Goal: Task Accomplishment & Management: Manage account settings

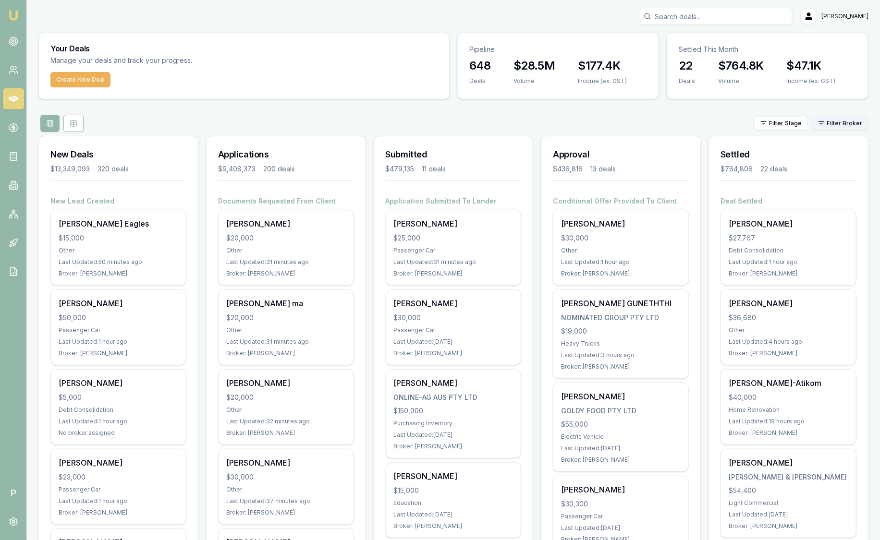
click at [835, 123] on html "Emu Broker P [PERSON_NAME] Toggle Menu Your Deals Manage your deals and track y…" at bounding box center [440, 270] width 880 height 540
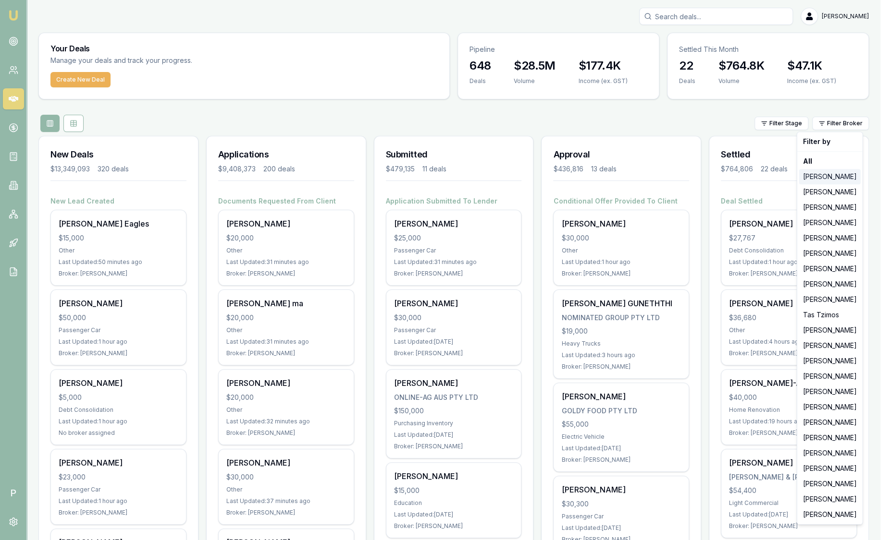
click at [834, 172] on div "[PERSON_NAME]" at bounding box center [829, 176] width 61 height 15
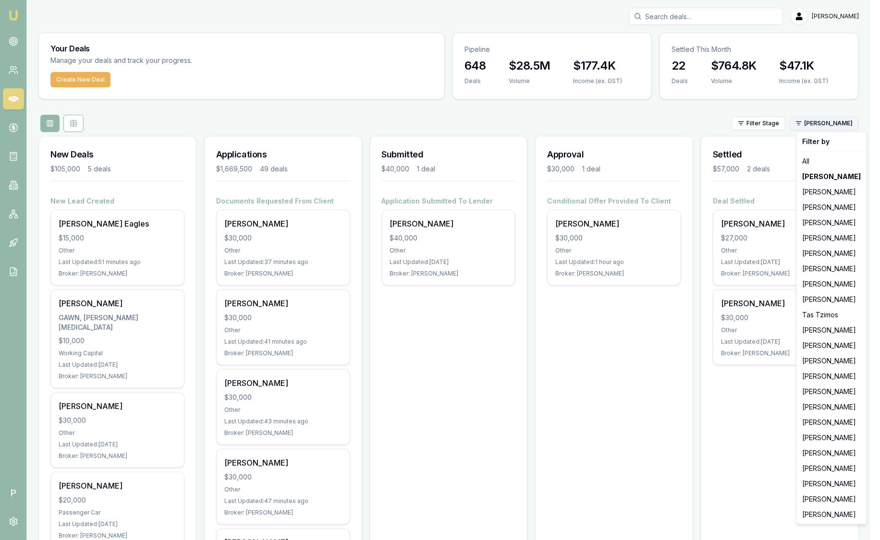
click at [837, 123] on html "Emu Broker P Sam Crouch Toggle Menu Your Deals Manage your deals and track your…" at bounding box center [440, 270] width 880 height 540
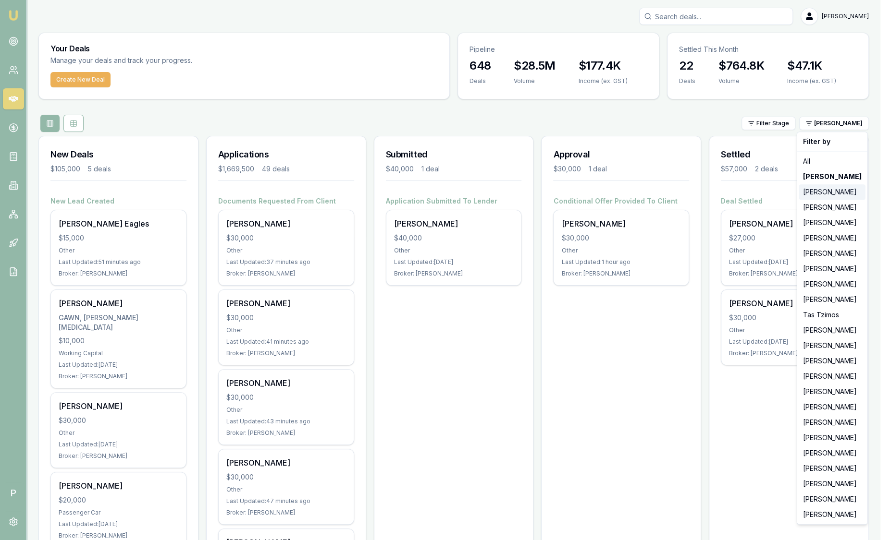
click at [818, 196] on div "[PERSON_NAME]" at bounding box center [832, 191] width 66 height 15
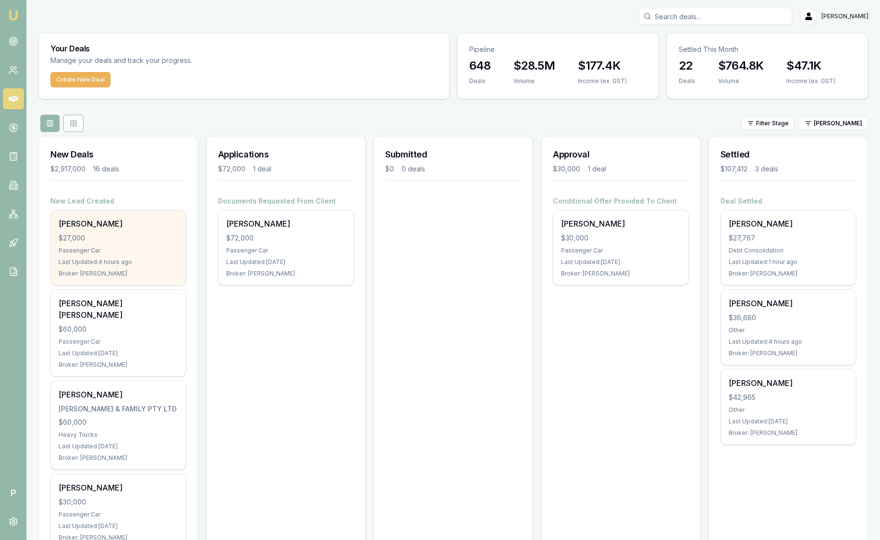
click at [140, 228] on div "Cyril Gallezot" at bounding box center [119, 224] width 120 height 12
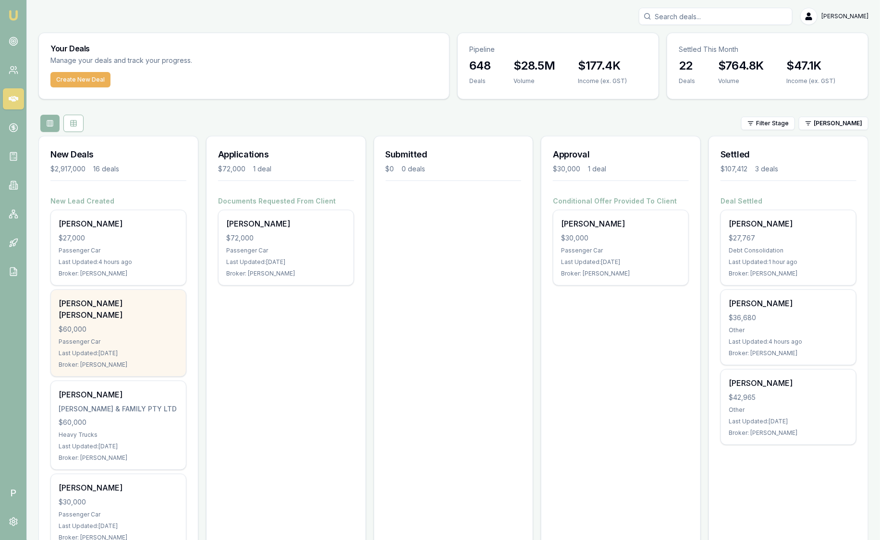
click at [118, 322] on div "Nigel Dien Ming Yap $60,000 Passenger Car Last Updated: 6 days ago Broker: Stev…" at bounding box center [118, 333] width 135 height 86
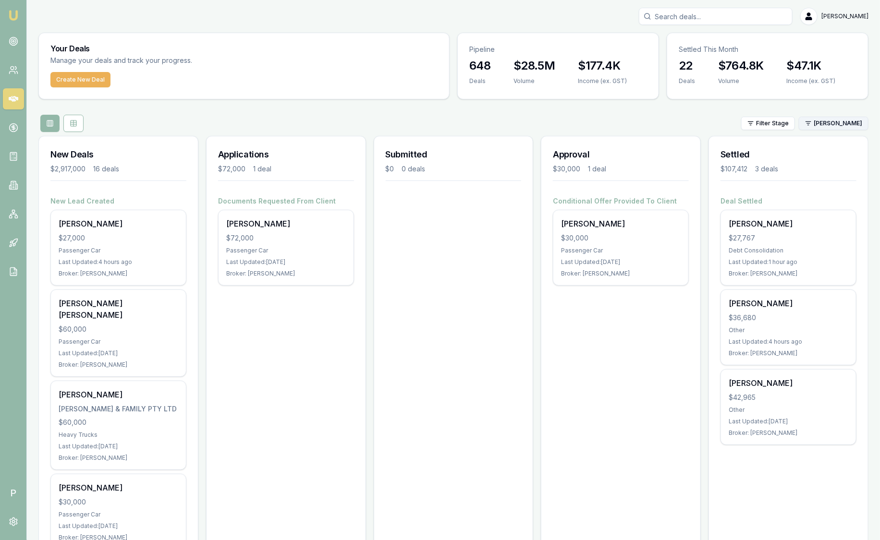
click at [843, 127] on html "Emu Broker P Sam Crouch Toggle Menu Your Deals Manage your deals and track your…" at bounding box center [440, 270] width 880 height 540
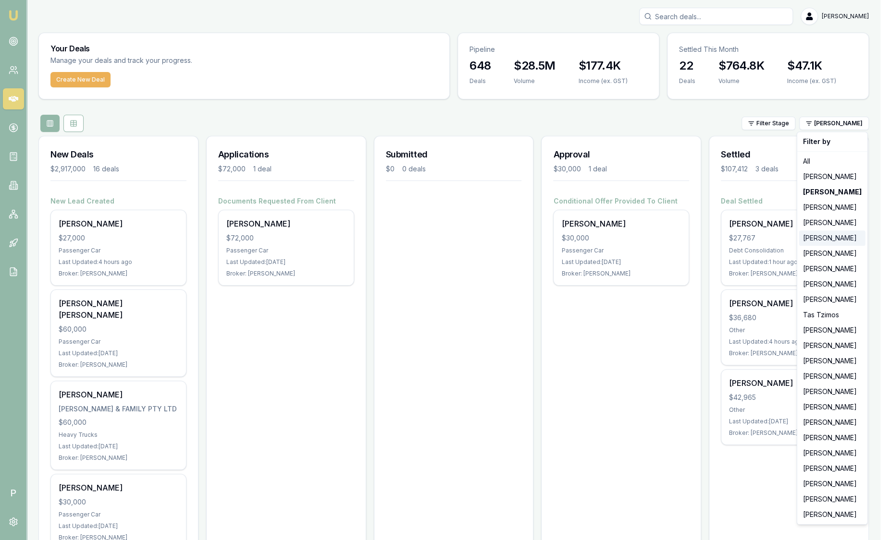
click at [826, 241] on div "[PERSON_NAME]" at bounding box center [832, 238] width 66 height 15
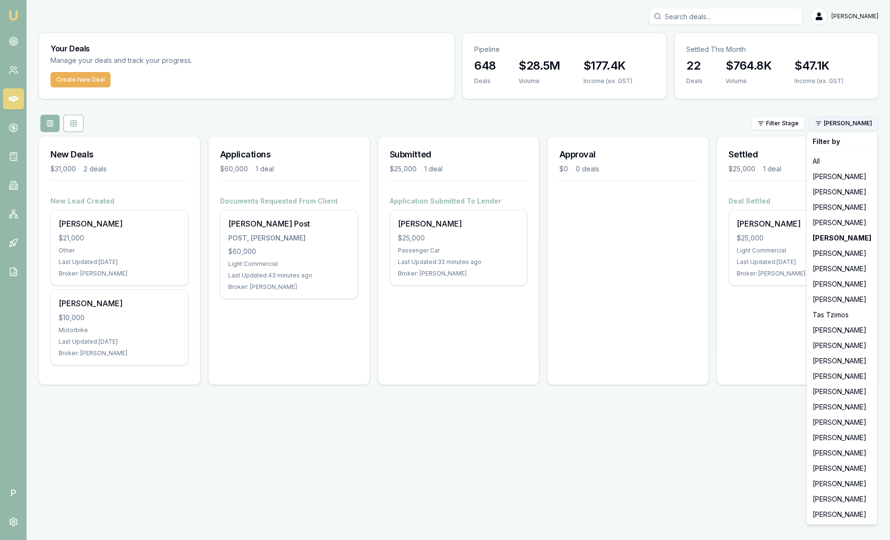
click at [849, 125] on html "Emu Broker P Sam Crouch Toggle Menu Your Deals Manage your deals and track your…" at bounding box center [445, 270] width 890 height 540
click at [832, 271] on div "[PERSON_NAME]" at bounding box center [842, 268] width 66 height 15
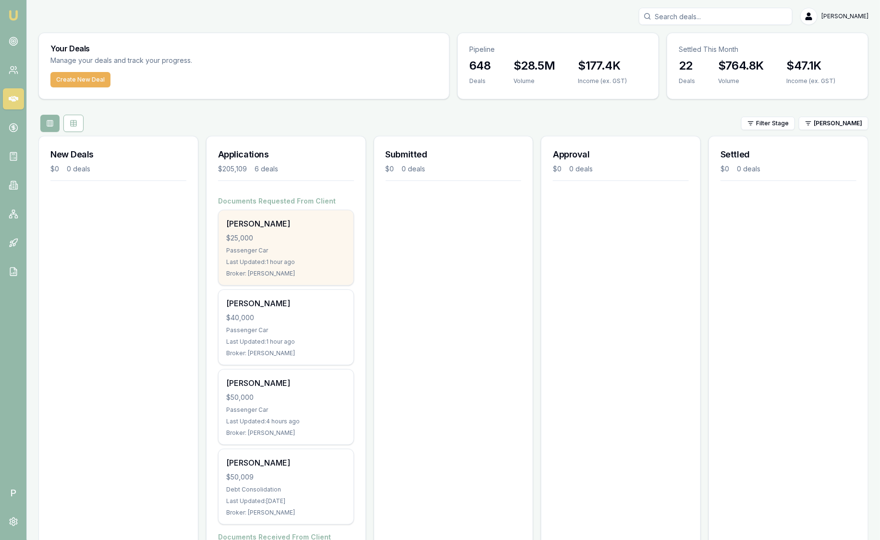
click at [318, 223] on div "Brooke Hastings" at bounding box center [286, 224] width 120 height 12
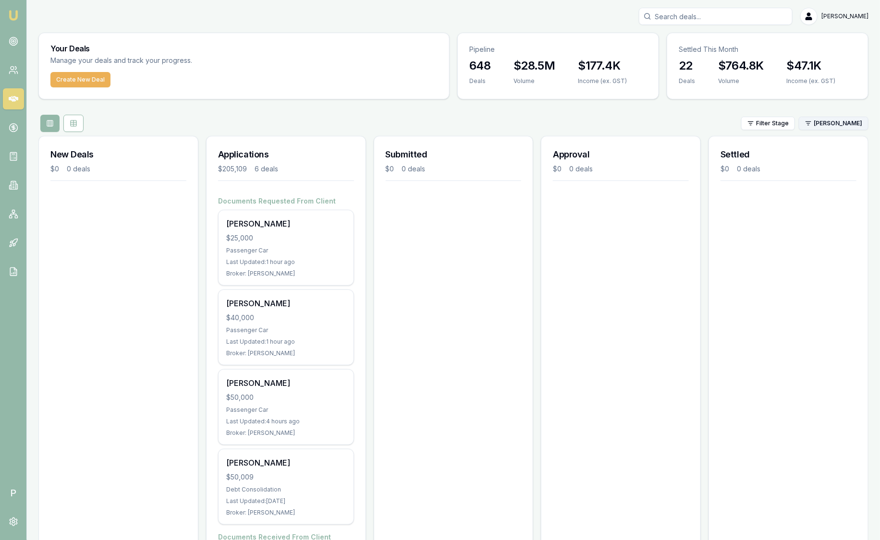
click at [833, 125] on html "Emu Broker P Sam Crouch Toggle Menu Your Deals Manage your deals and track your…" at bounding box center [440, 270] width 880 height 540
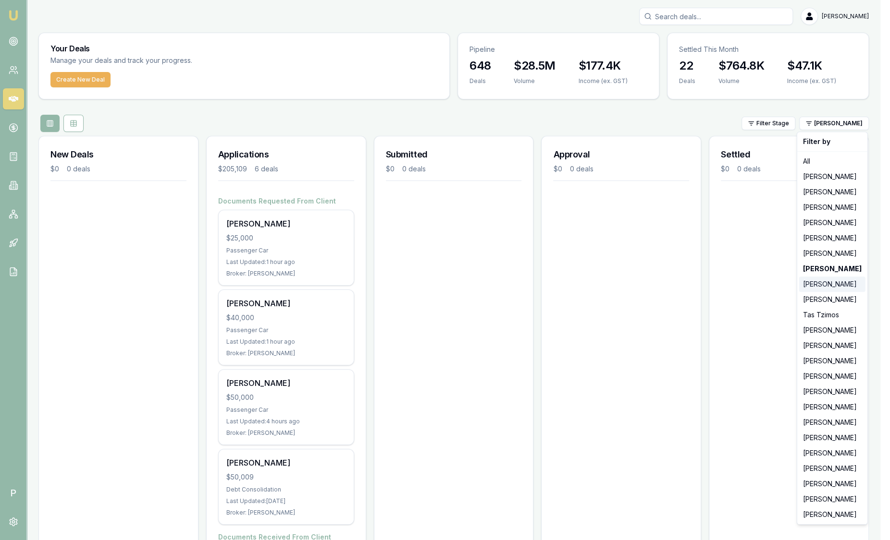
click at [846, 285] on div "[PERSON_NAME]" at bounding box center [832, 284] width 66 height 15
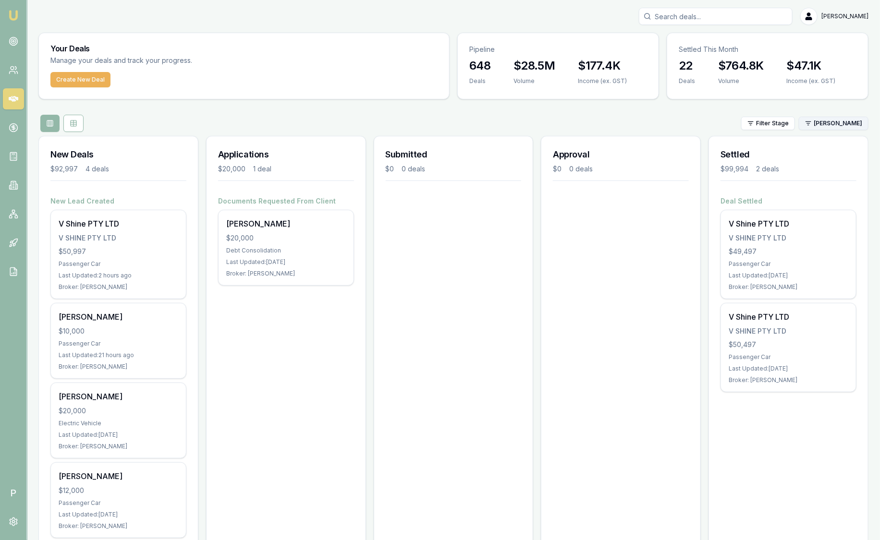
click at [863, 121] on html "Emu Broker P Sam Crouch Toggle Menu Your Deals Manage your deals and track your…" at bounding box center [440, 270] width 880 height 540
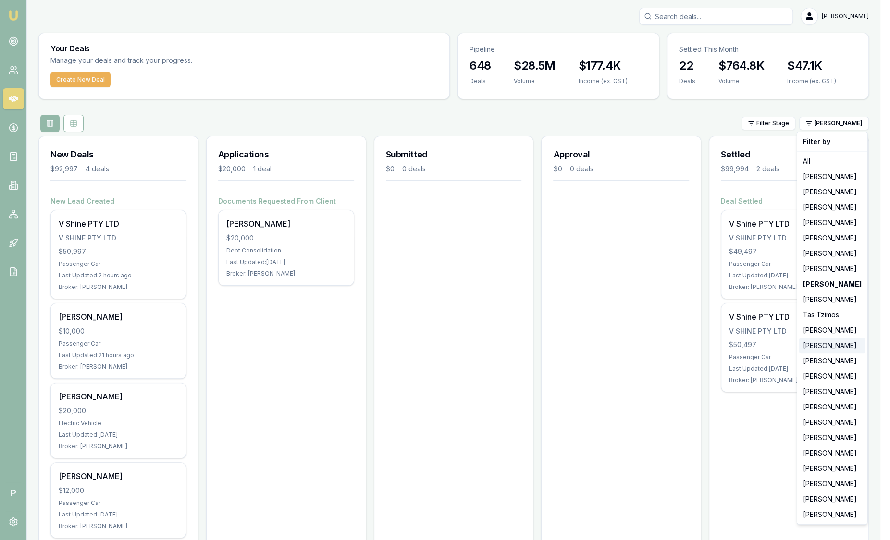
click at [841, 344] on div "[PERSON_NAME]" at bounding box center [832, 345] width 66 height 15
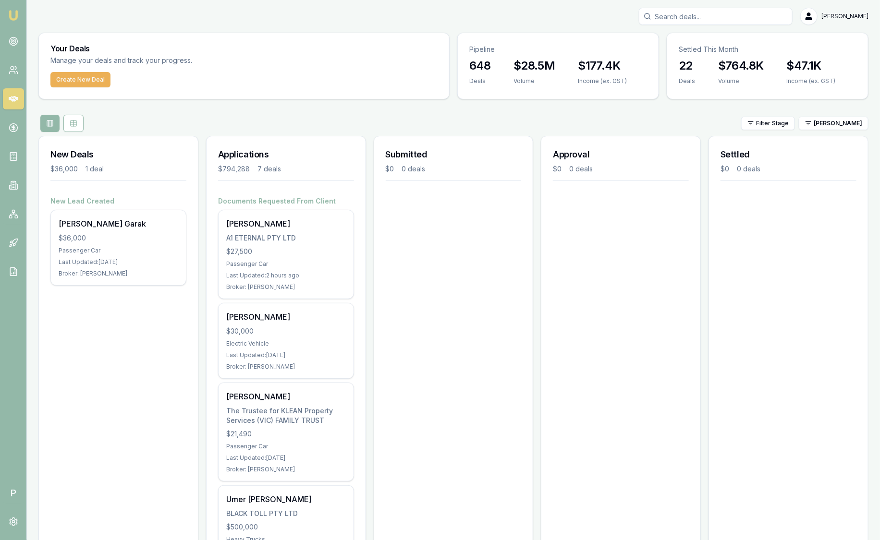
click at [825, 131] on div "Filter Stage Pinkesh Patel" at bounding box center [453, 123] width 830 height 17
click at [831, 117] on html "Emu Broker P Sam Crouch Toggle Menu Your Deals Manage your deals and track your…" at bounding box center [440, 270] width 880 height 540
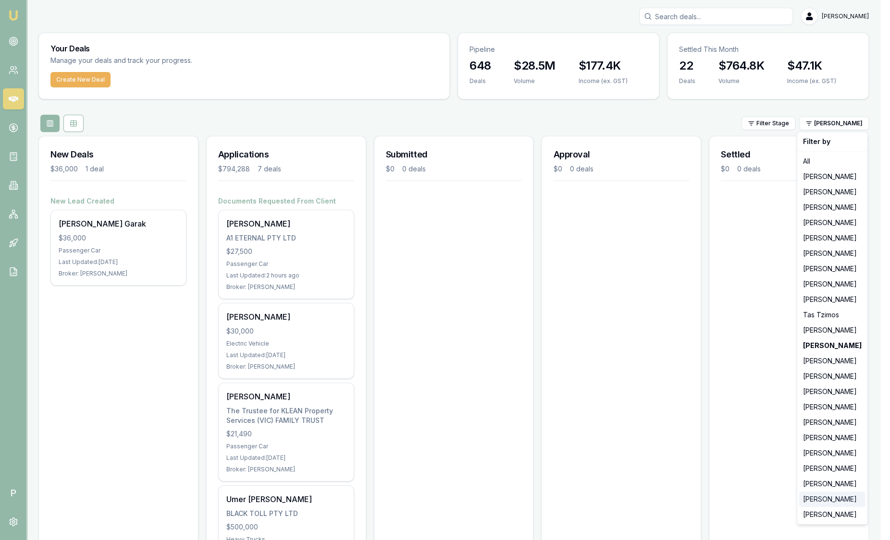
click at [827, 496] on div "[PERSON_NAME]" at bounding box center [832, 499] width 66 height 15
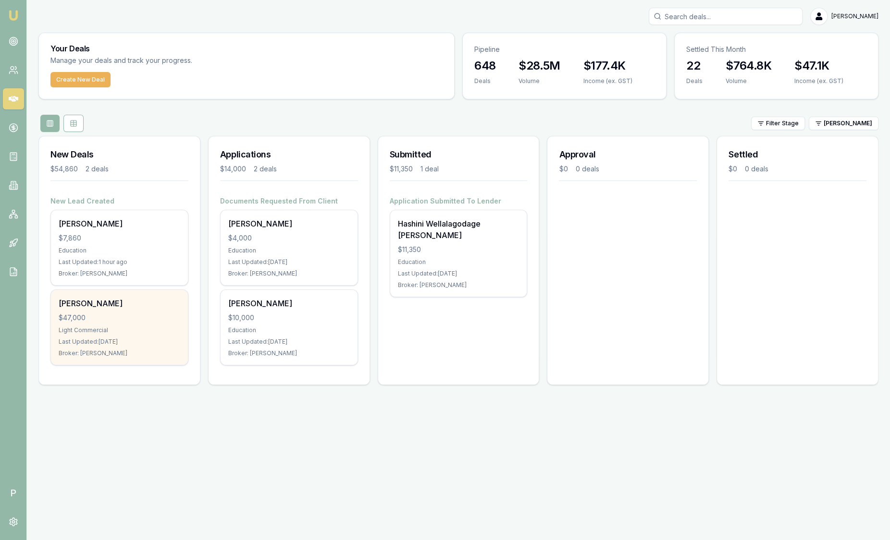
click at [121, 305] on div "[PERSON_NAME]" at bounding box center [120, 304] width 122 height 12
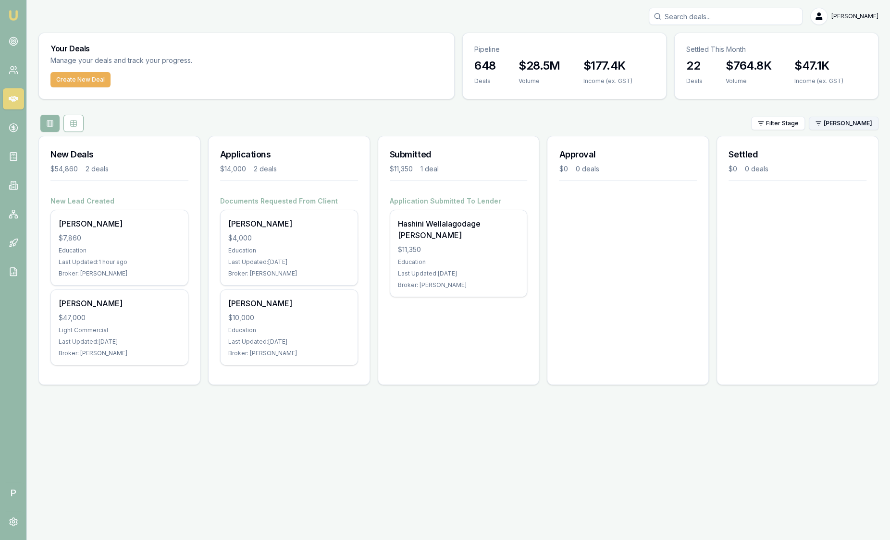
click at [857, 123] on html "Emu Broker P Sam Crouch Toggle Menu Your Deals Manage your deals and track your…" at bounding box center [445, 270] width 890 height 540
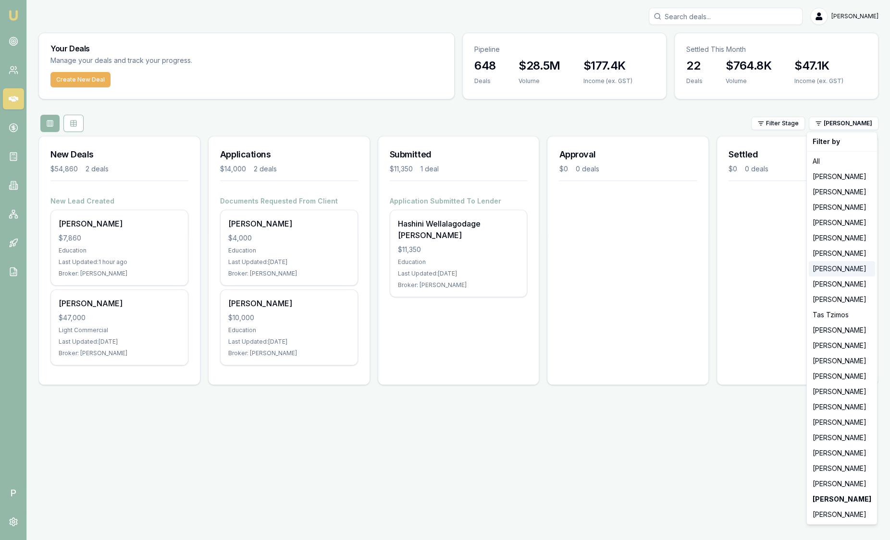
click at [828, 271] on div "[PERSON_NAME]" at bounding box center [842, 268] width 66 height 15
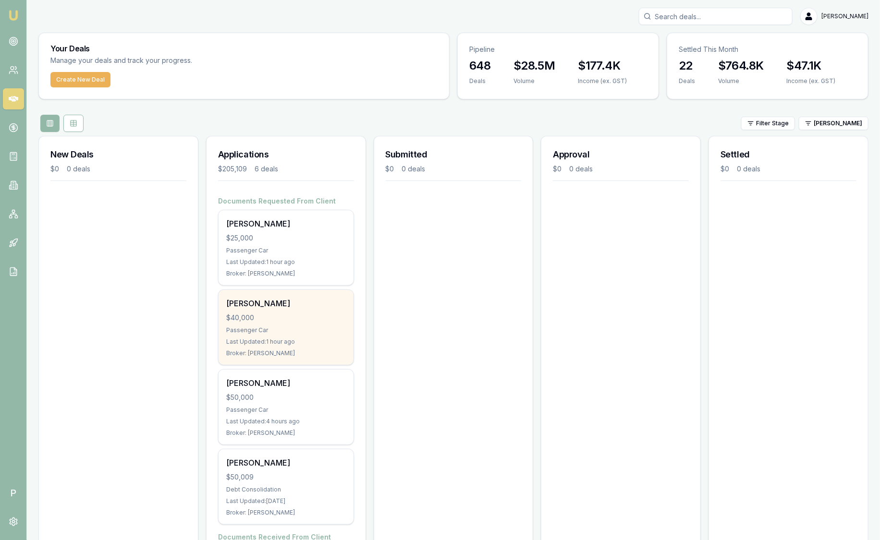
click at [244, 313] on div "$40,000" at bounding box center [286, 318] width 120 height 10
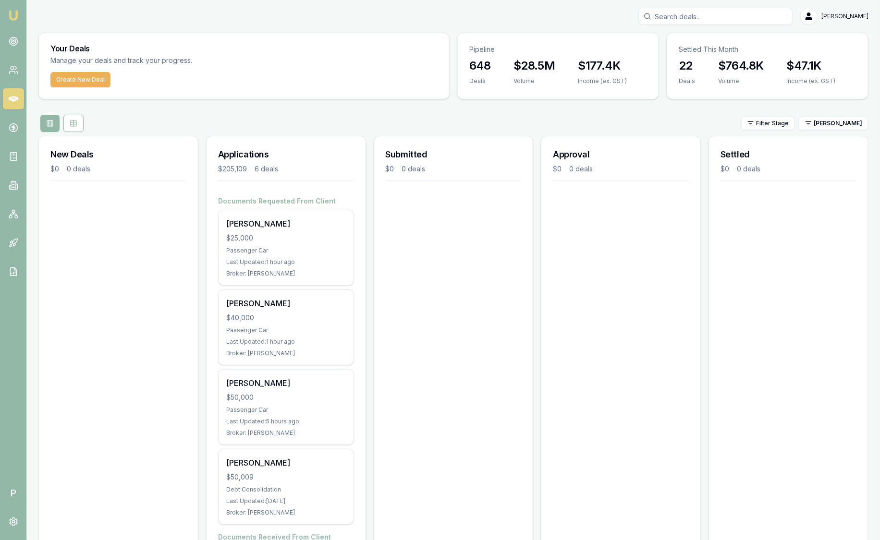
click at [832, 112] on div "Your Deals Manage your deals and track your progress. Create New Deal Pipeline …" at bounding box center [453, 377] width 830 height 689
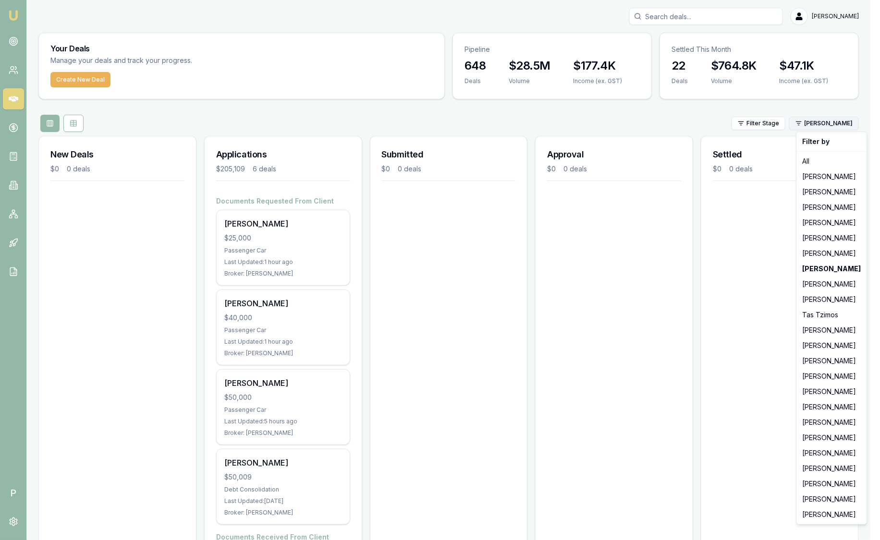
click at [830, 128] on html "Emu Broker P Sam Crouch Toggle Menu Your Deals Manage your deals and track your…" at bounding box center [440, 270] width 880 height 540
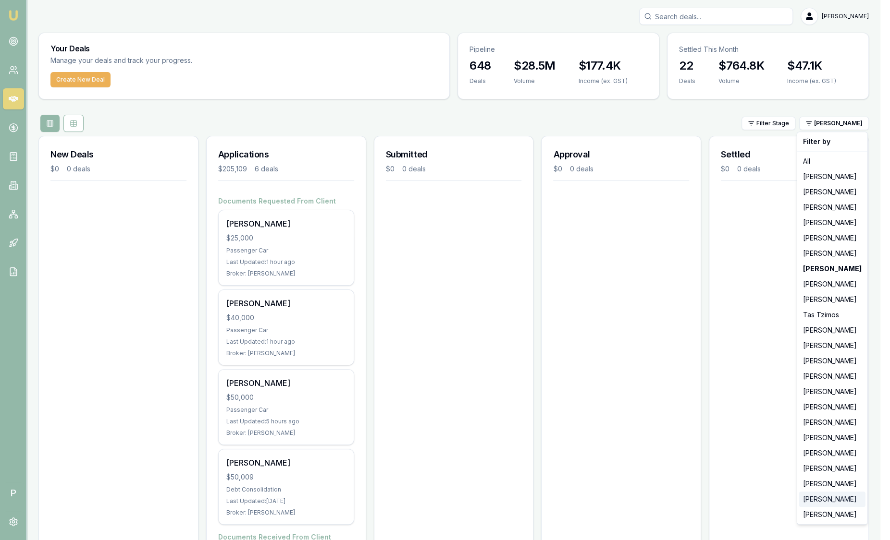
click at [824, 502] on div "[PERSON_NAME]" at bounding box center [832, 499] width 66 height 15
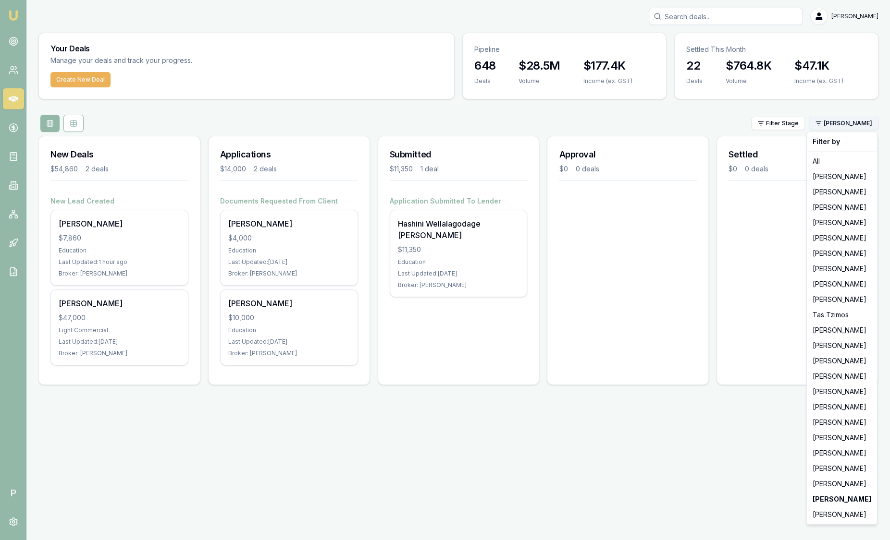
click at [844, 123] on html "Emu Broker P Sam Crouch Toggle Menu Your Deals Manage your deals and track your…" at bounding box center [445, 270] width 890 height 540
click at [833, 521] on div "[PERSON_NAME]" at bounding box center [842, 514] width 66 height 15
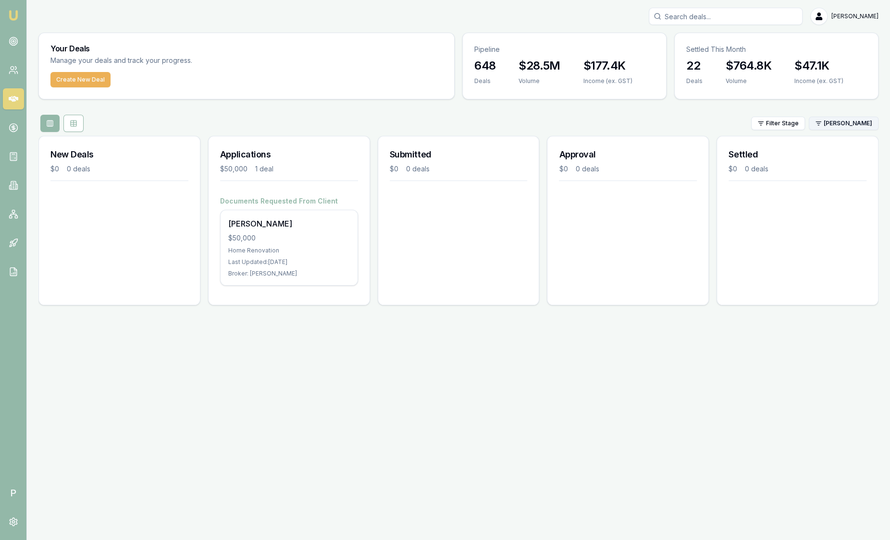
click at [851, 124] on html "Emu Broker P Sam Crouch Toggle Menu Your Deals Manage your deals and track your…" at bounding box center [445, 270] width 890 height 540
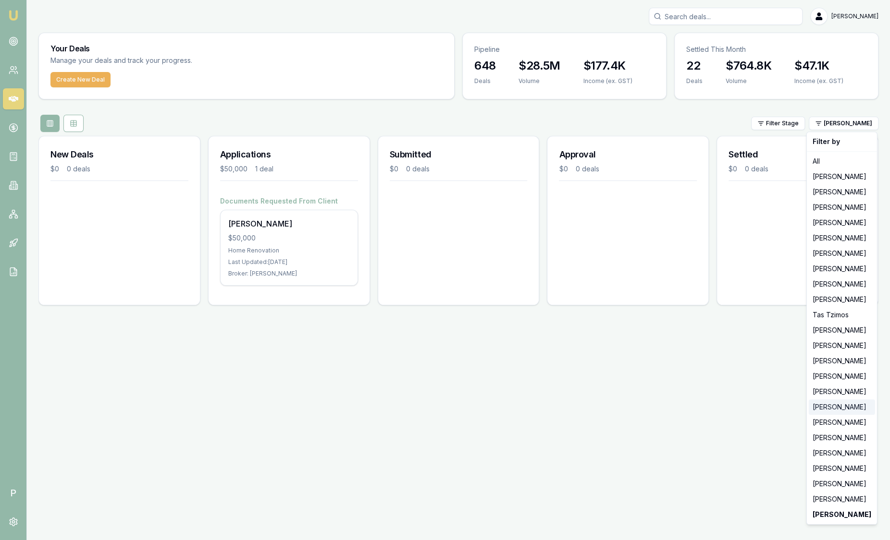
click at [842, 410] on div "[PERSON_NAME]" at bounding box center [842, 407] width 66 height 15
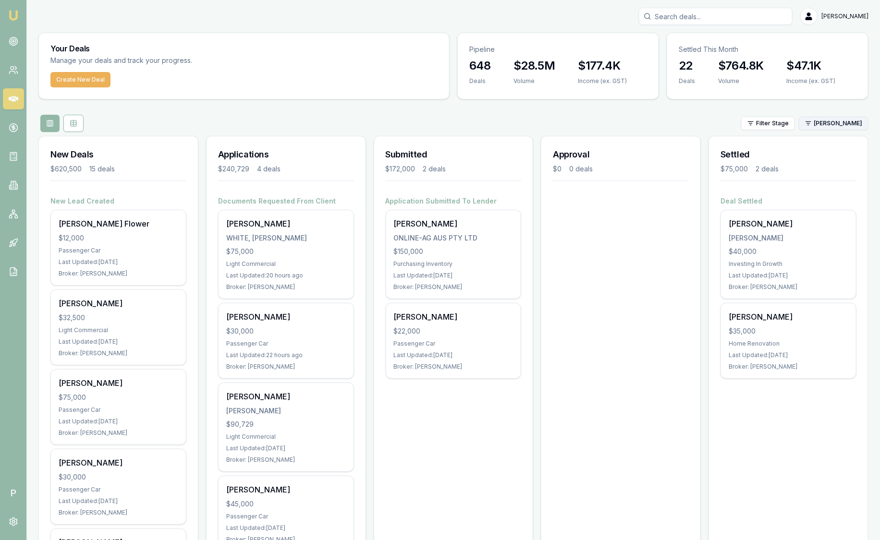
click at [831, 117] on html "Emu Broker P Sam Crouch Toggle Menu Your Deals Manage your deals and track your…" at bounding box center [440, 270] width 880 height 540
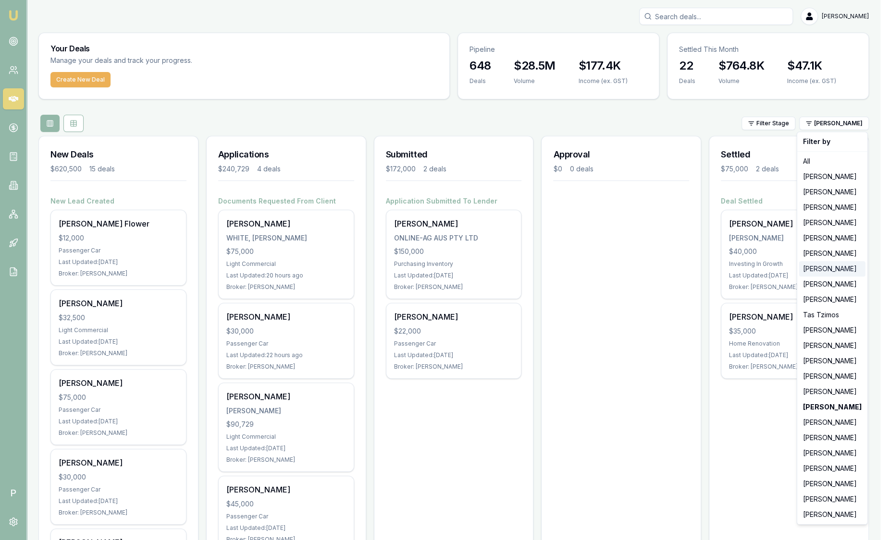
click at [821, 267] on div "[PERSON_NAME]" at bounding box center [832, 268] width 66 height 15
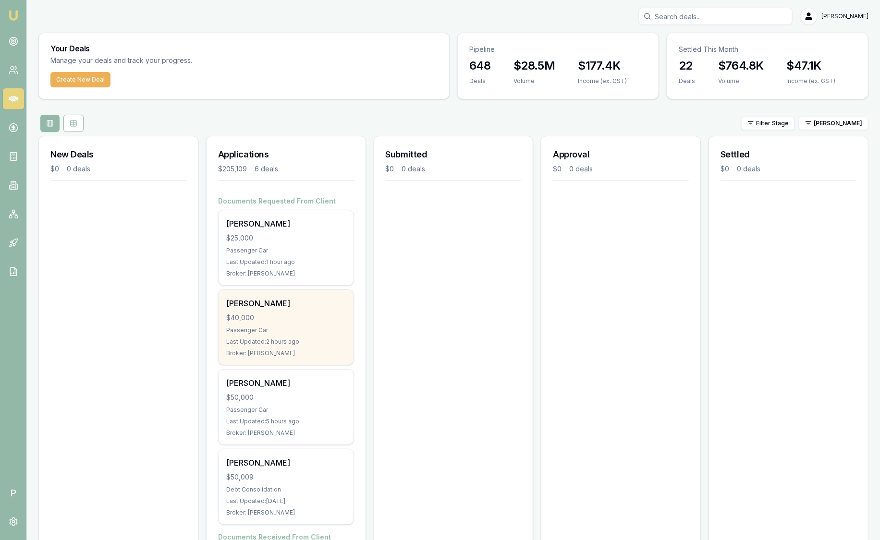
click at [307, 317] on div "$40,000" at bounding box center [286, 318] width 120 height 10
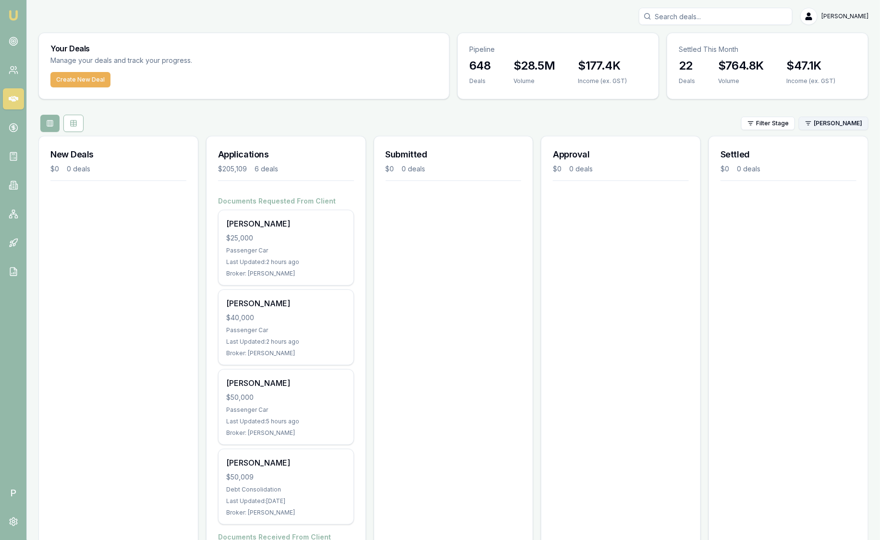
click at [820, 119] on html "Emu Broker P Sam Crouch Toggle Menu Your Deals Manage your deals and track your…" at bounding box center [440, 270] width 880 height 540
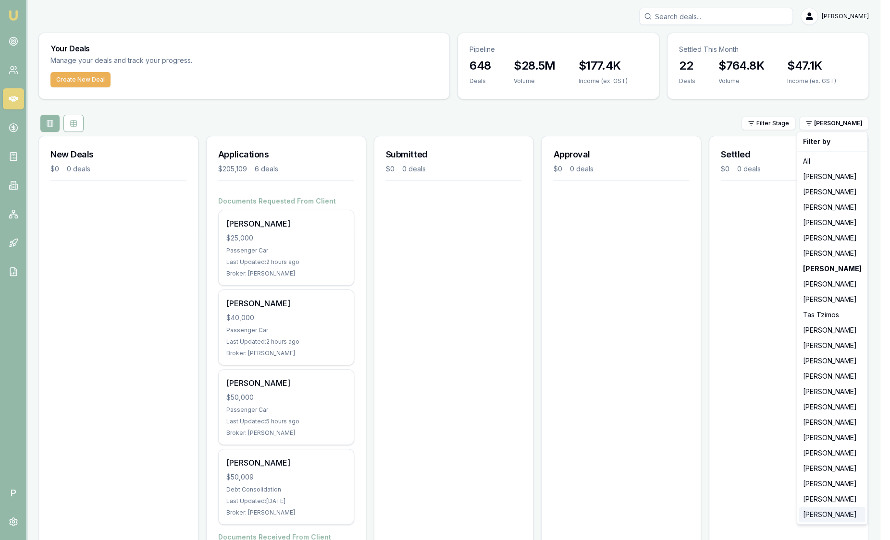
click at [830, 516] on div "[PERSON_NAME]" at bounding box center [832, 514] width 66 height 15
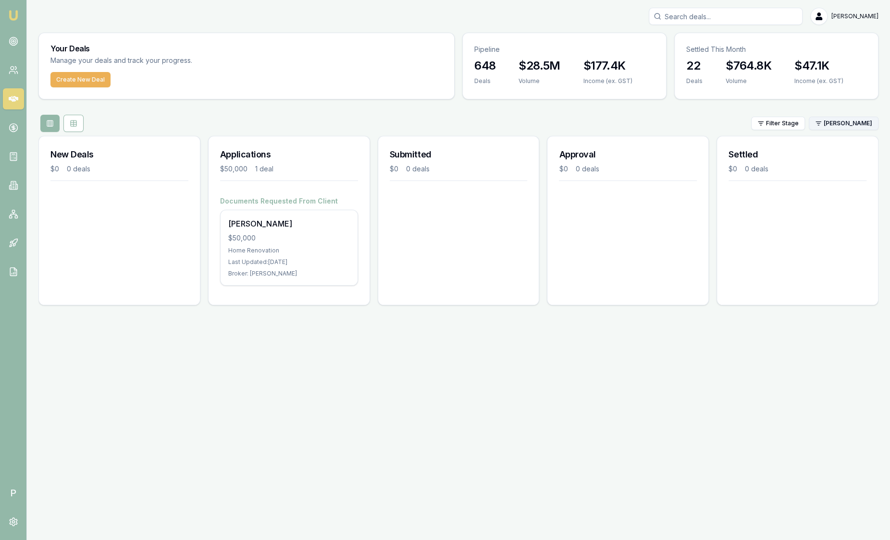
click at [829, 118] on html "Emu Broker P Sam Crouch Toggle Menu Your Deals Manage your deals and track your…" at bounding box center [445, 270] width 890 height 540
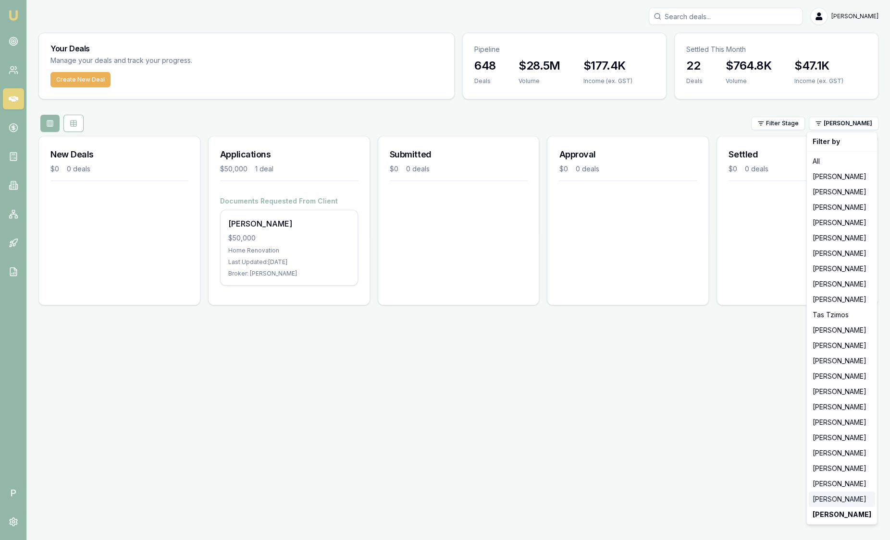
click at [824, 497] on div "[PERSON_NAME]" at bounding box center [842, 499] width 66 height 15
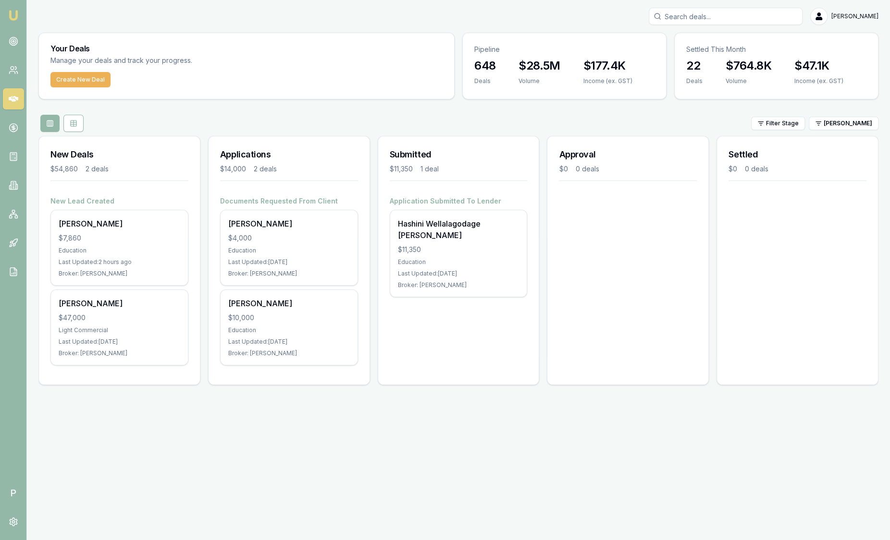
click at [831, 140] on div "Settled $0 0 deals" at bounding box center [797, 166] width 161 height 60
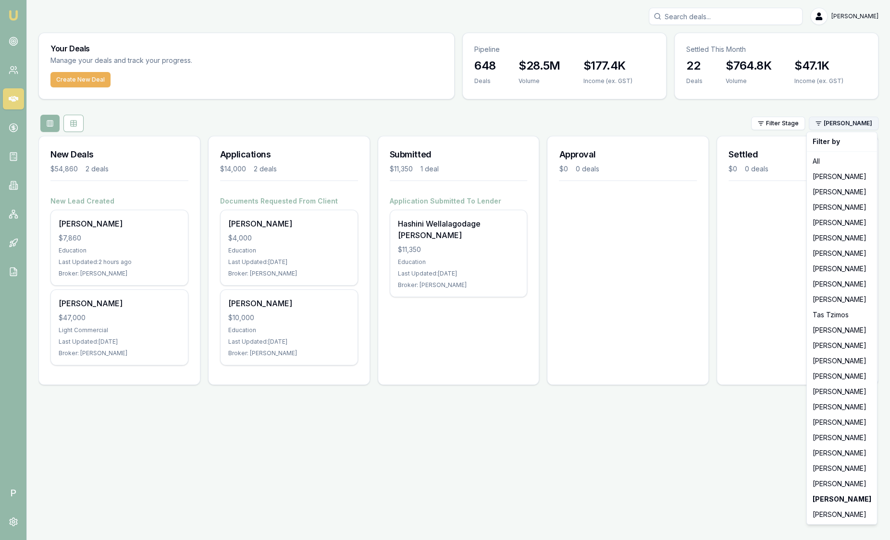
click at [828, 128] on html "Emu Broker P Sam Crouch Toggle Menu Your Deals Manage your deals and track your…" at bounding box center [445, 270] width 890 height 540
click at [822, 479] on div "[PERSON_NAME]" at bounding box center [842, 484] width 66 height 15
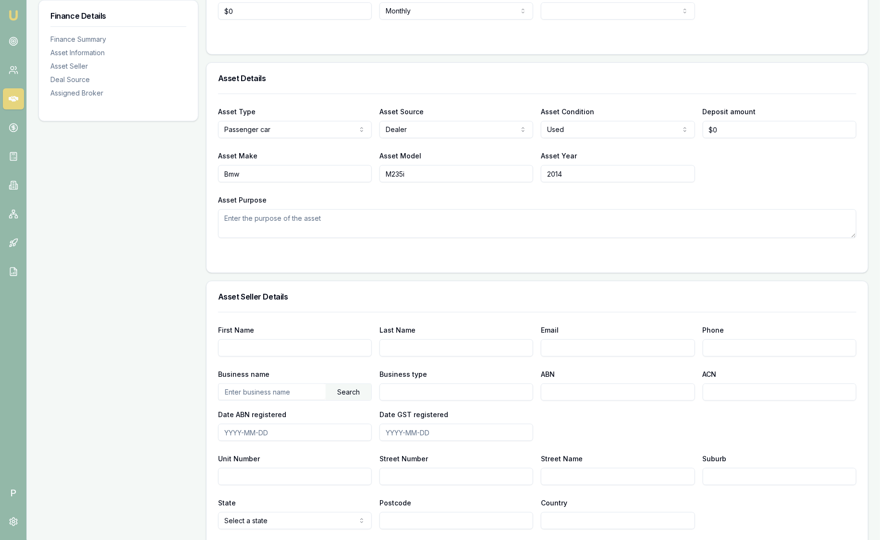
scroll to position [60, 0]
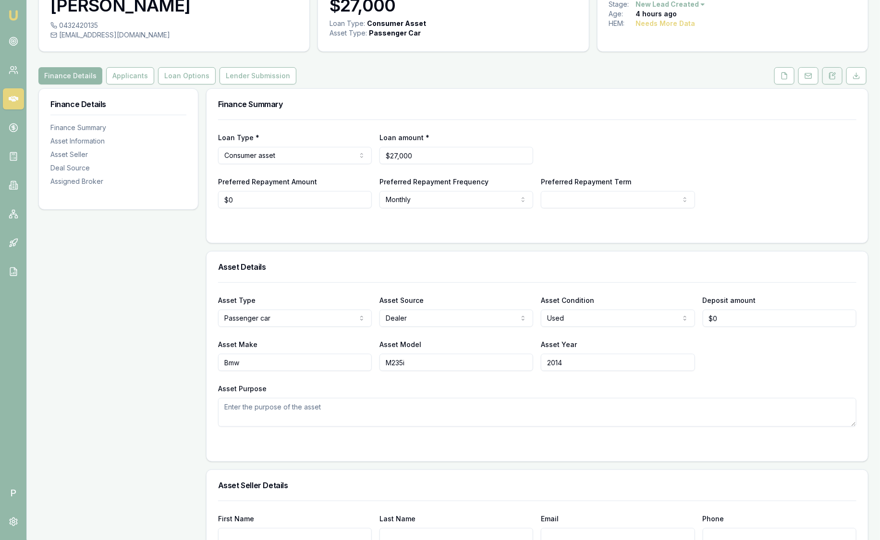
click at [834, 78] on icon at bounding box center [832, 76] width 5 height 6
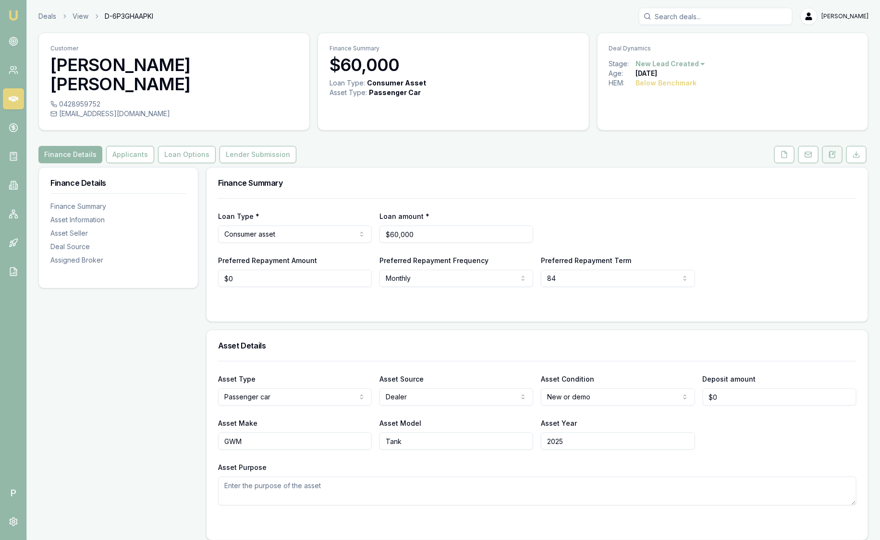
click at [833, 151] on icon at bounding box center [833, 155] width 8 height 8
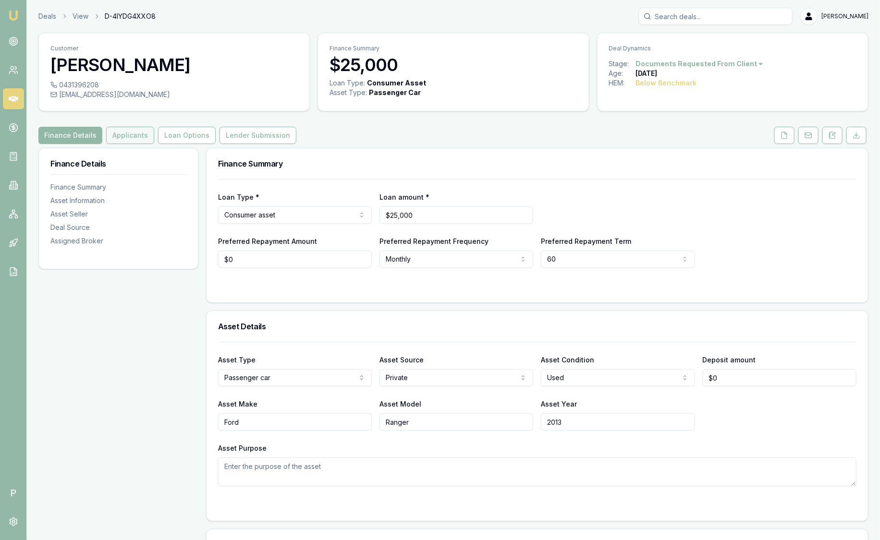
click at [129, 138] on button "Applicants" at bounding box center [130, 135] width 48 height 17
click at [836, 135] on icon at bounding box center [833, 136] width 8 height 8
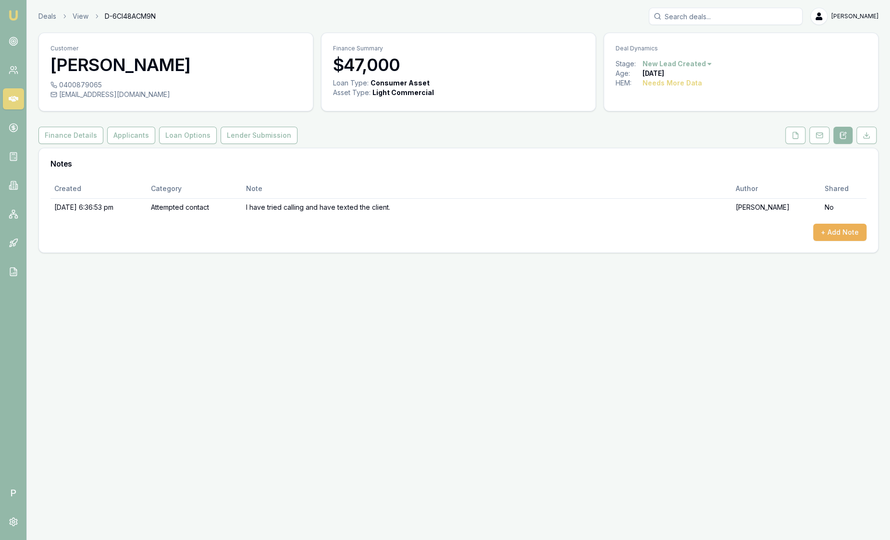
click at [44, 24] on div "Deals View D-6CI48ACM9N Sam Crouch" at bounding box center [458, 16] width 840 height 17
click at [44, 19] on link "Deals" at bounding box center [47, 17] width 18 height 10
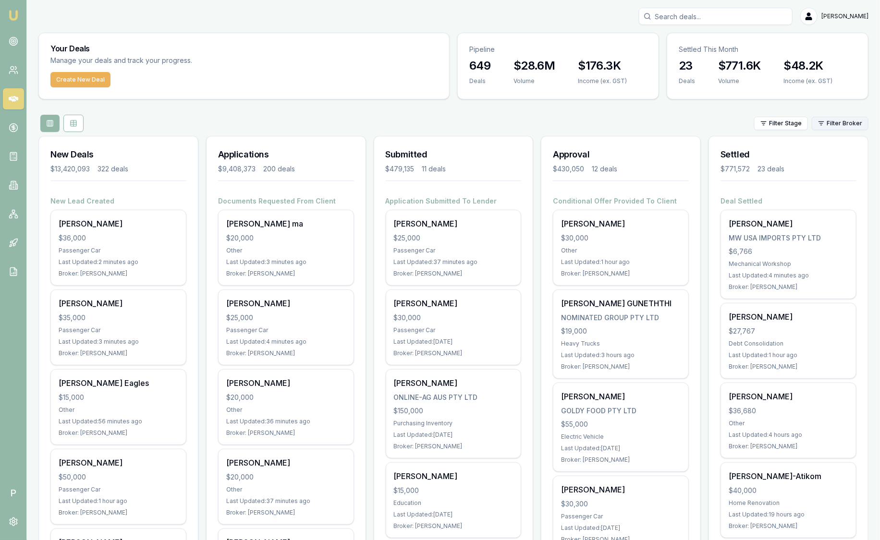
click at [828, 120] on html "Emu Broker P Sam Crouch Toggle Menu Your Deals Manage your deals and track your…" at bounding box center [440, 270] width 880 height 540
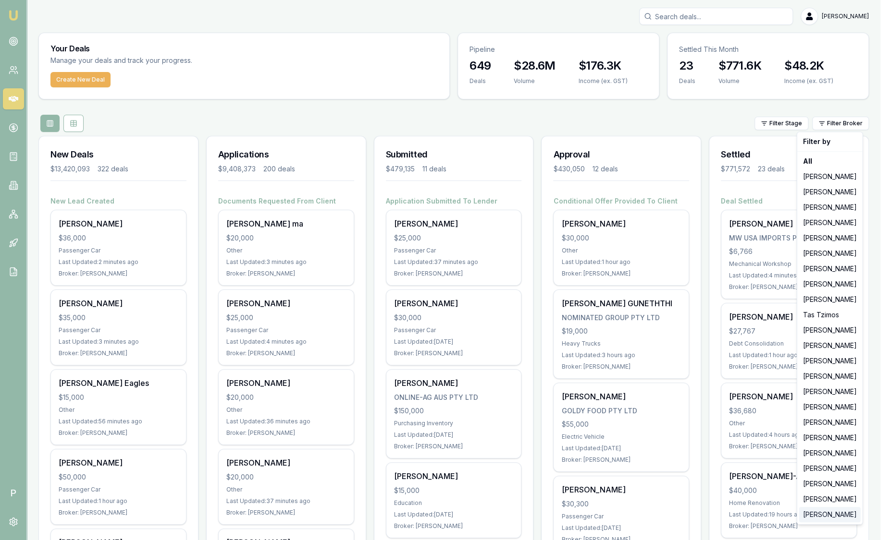
click at [822, 517] on div "[PERSON_NAME]" at bounding box center [829, 514] width 61 height 15
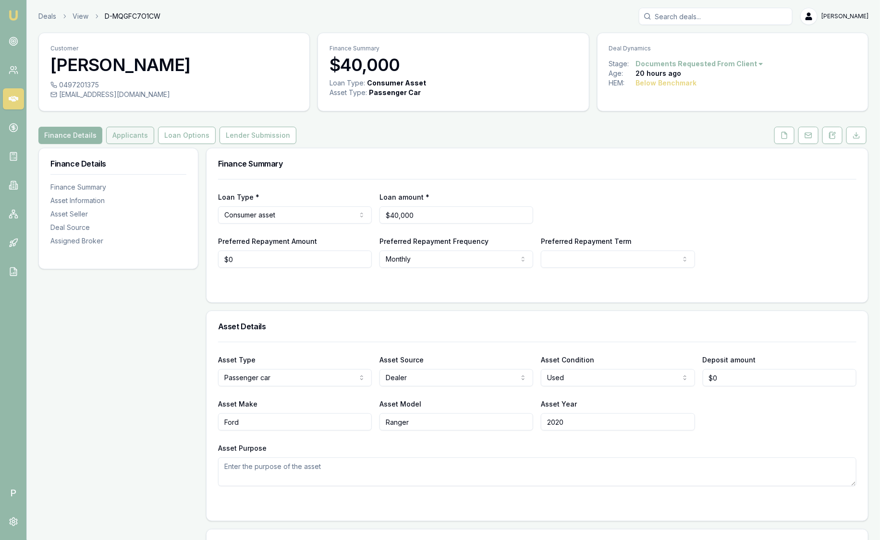
click at [127, 137] on button "Applicants" at bounding box center [130, 135] width 48 height 17
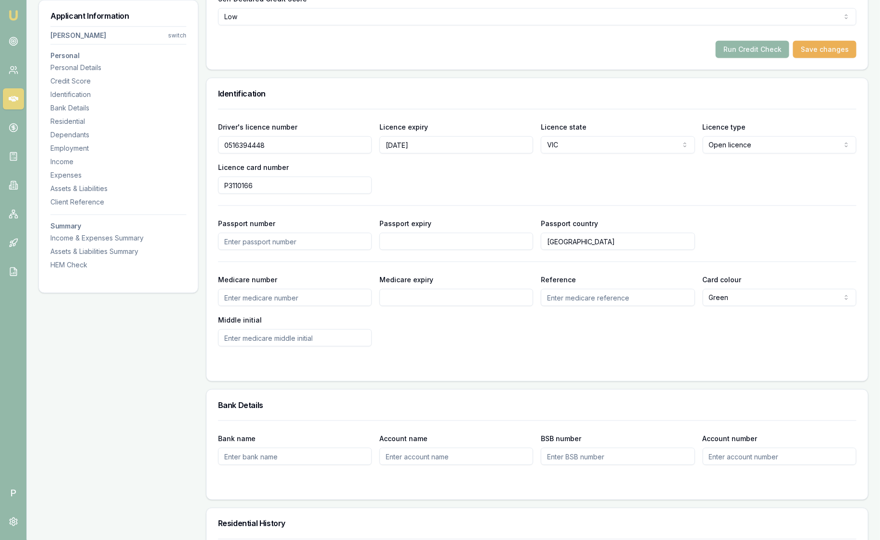
scroll to position [60, 0]
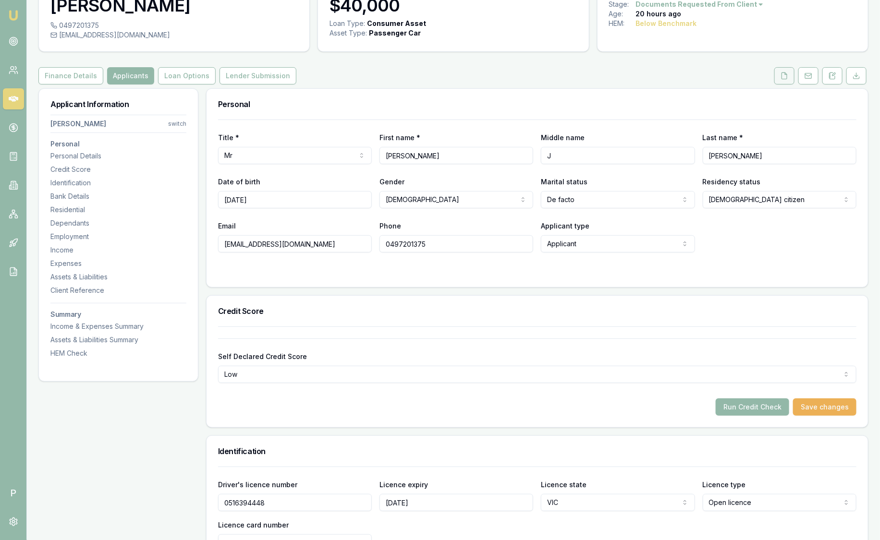
click at [782, 76] on icon at bounding box center [785, 76] width 8 height 8
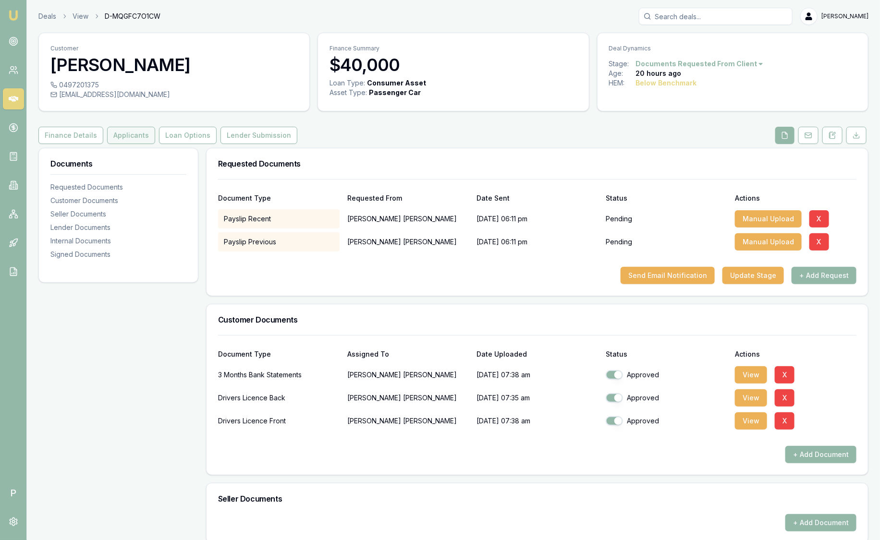
click at [124, 135] on button "Applicants" at bounding box center [131, 135] width 48 height 17
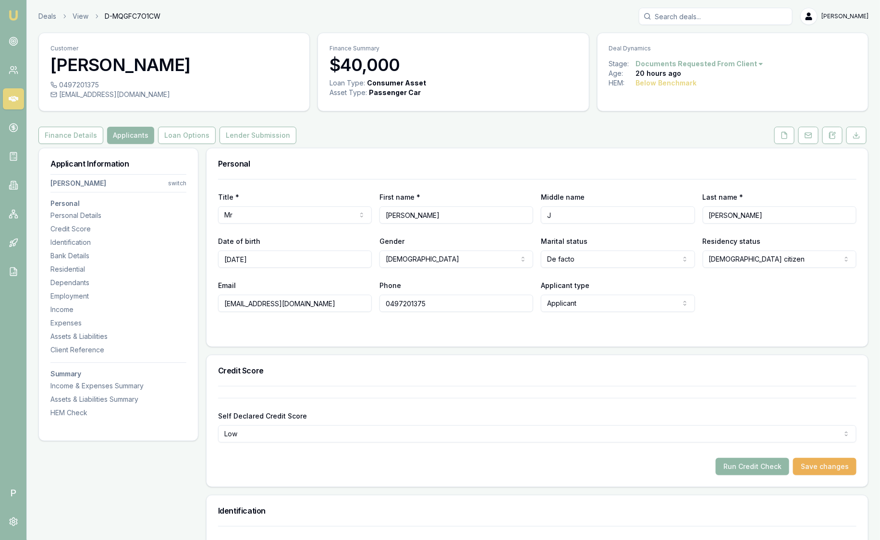
click at [761, 469] on button "Run Credit Check" at bounding box center [753, 466] width 74 height 17
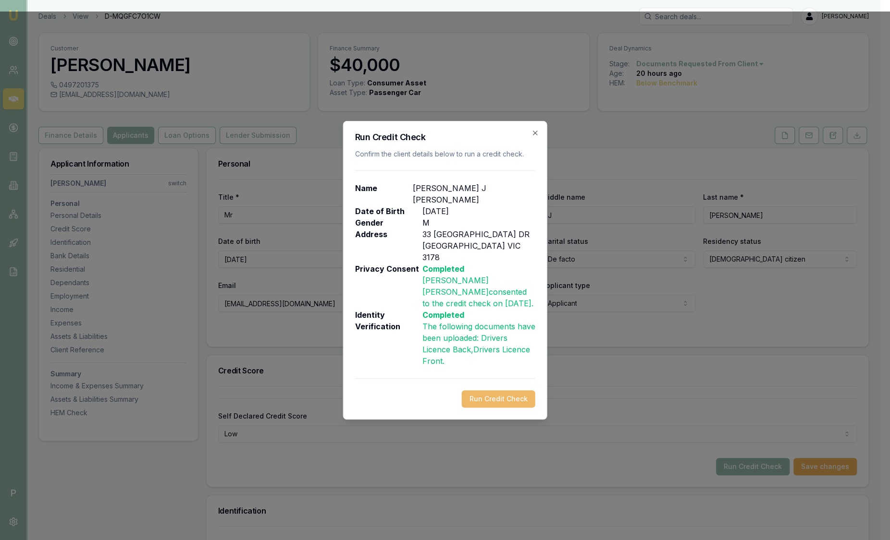
click at [503, 391] on button "Run Credit Check" at bounding box center [499, 399] width 74 height 17
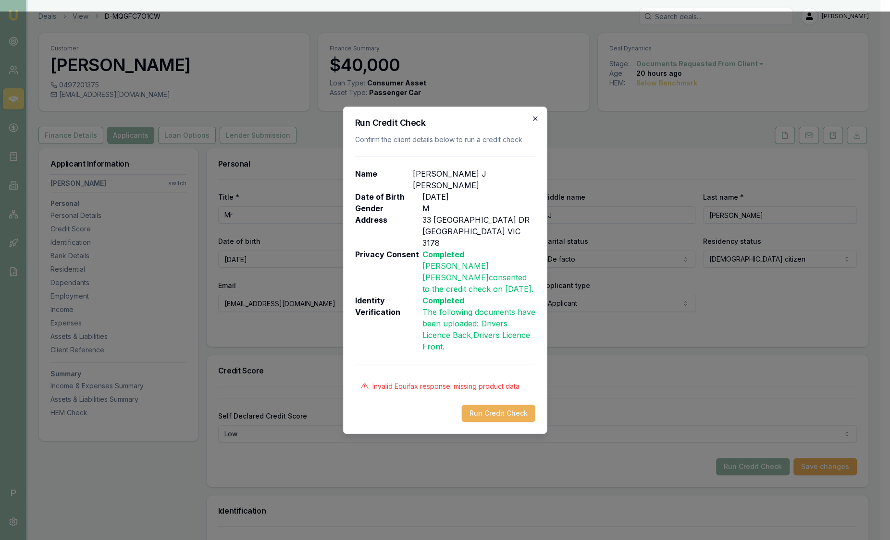
click at [533, 123] on icon "button" at bounding box center [535, 119] width 8 height 8
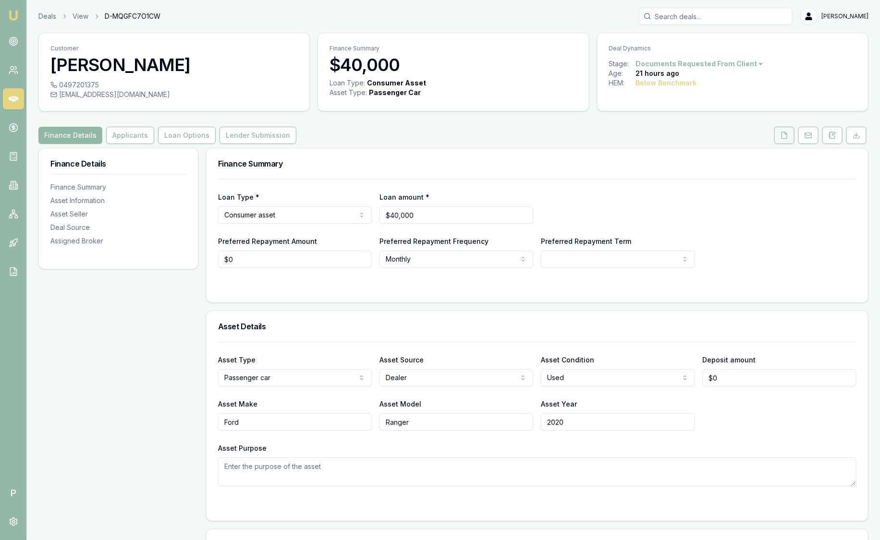
click at [790, 137] on button at bounding box center [784, 135] width 20 height 17
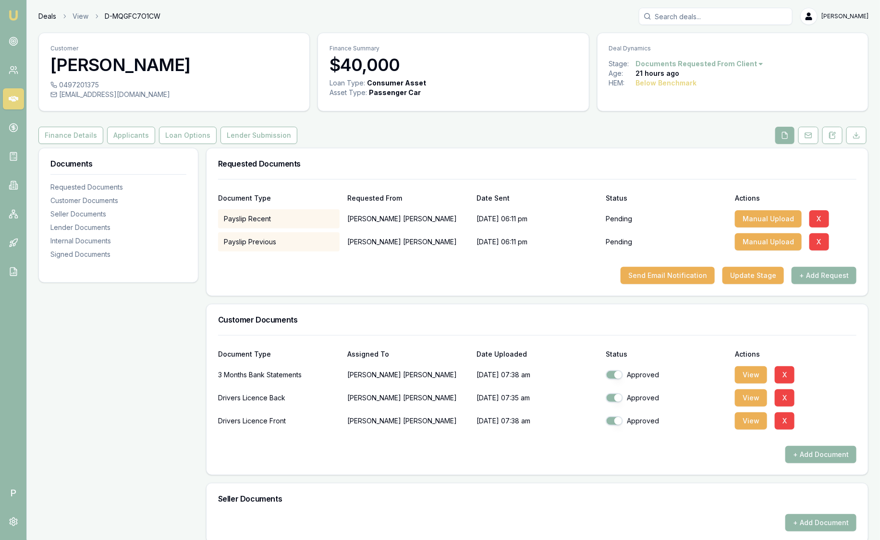
click at [47, 12] on link "Deals" at bounding box center [47, 17] width 18 height 10
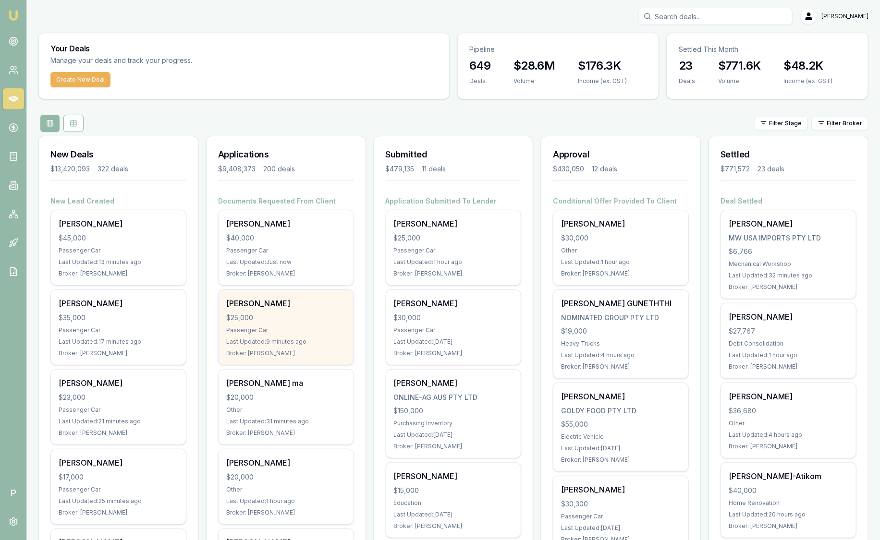
click at [282, 322] on div "[PERSON_NAME] $25,000 Passenger Car Last Updated: 9 minutes ago Broker: [PERSON…" at bounding box center [286, 327] width 135 height 75
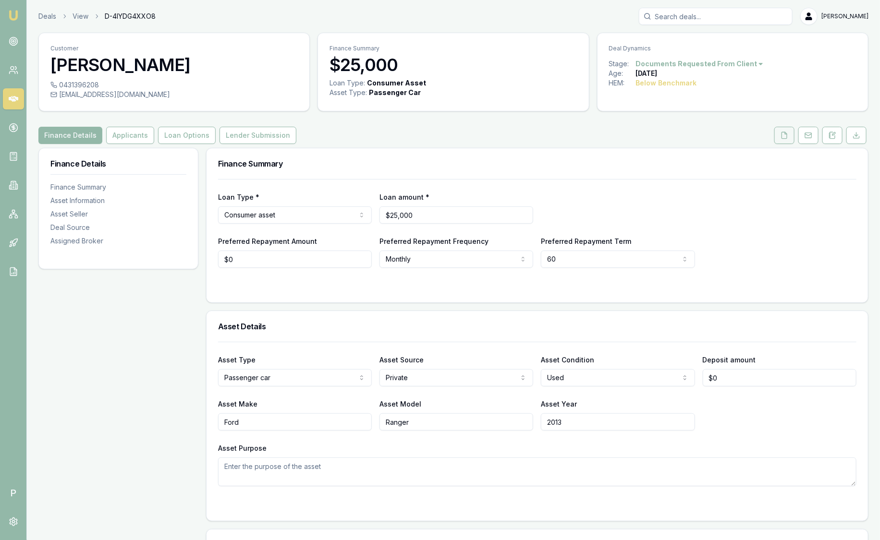
click at [790, 140] on button at bounding box center [784, 135] width 20 height 17
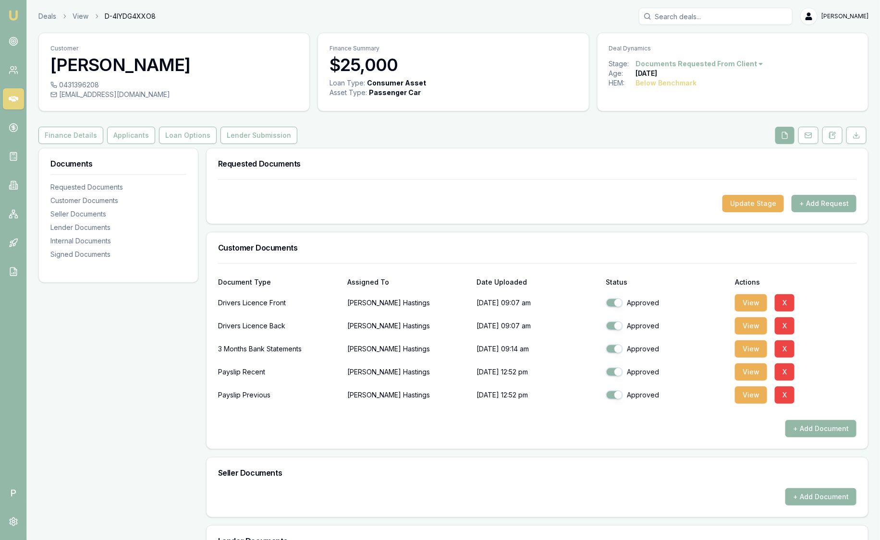
click at [3, 13] on nav "Emu Broker" at bounding box center [13, 145] width 26 height 290
click at [11, 14] on img at bounding box center [14, 16] width 12 height 12
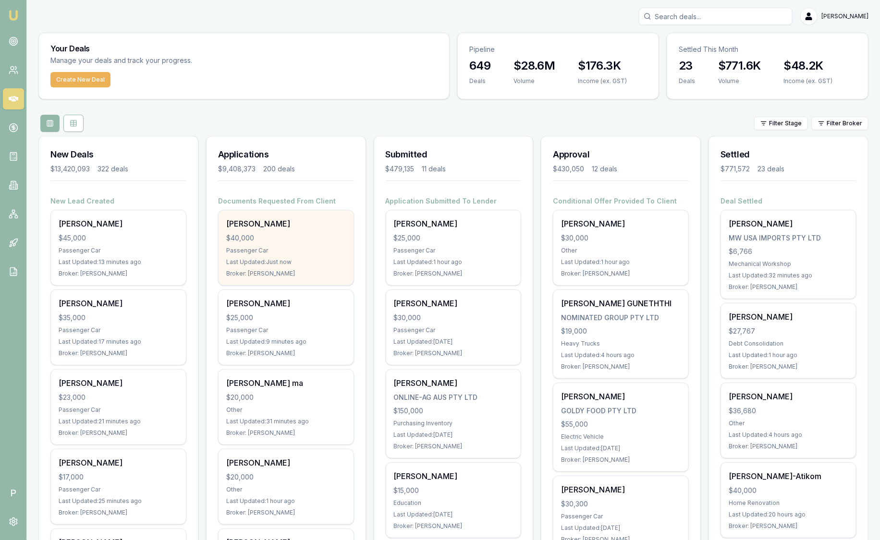
click at [289, 256] on div "Brendan Vaughan $40,000 Passenger Car Last Updated: Just now Broker: Baron Kett…" at bounding box center [286, 247] width 135 height 75
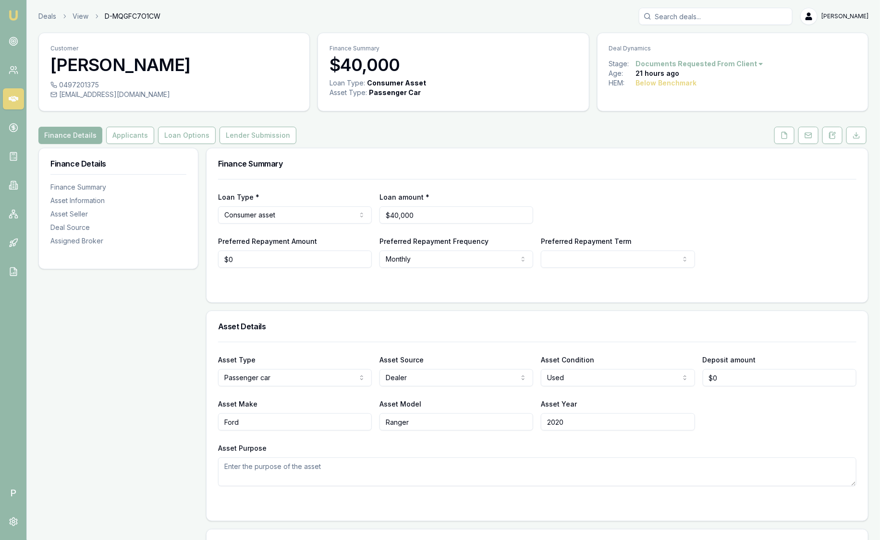
click at [16, 14] on img at bounding box center [14, 16] width 12 height 12
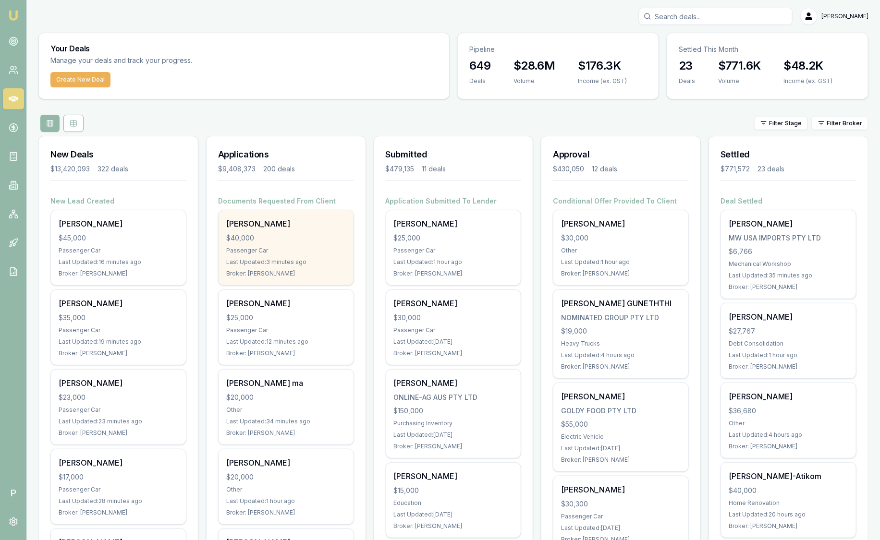
click at [293, 235] on div "$40,000" at bounding box center [286, 238] width 120 height 10
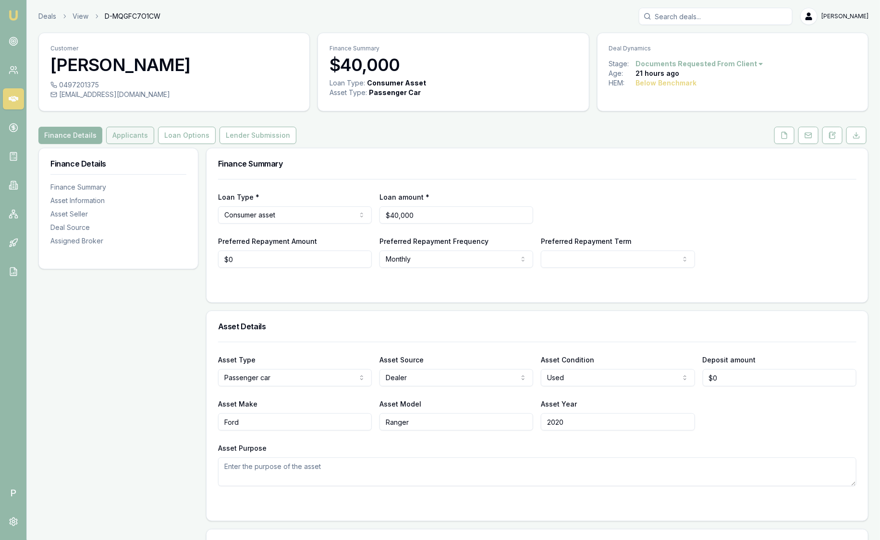
click at [139, 137] on button "Applicants" at bounding box center [130, 135] width 48 height 17
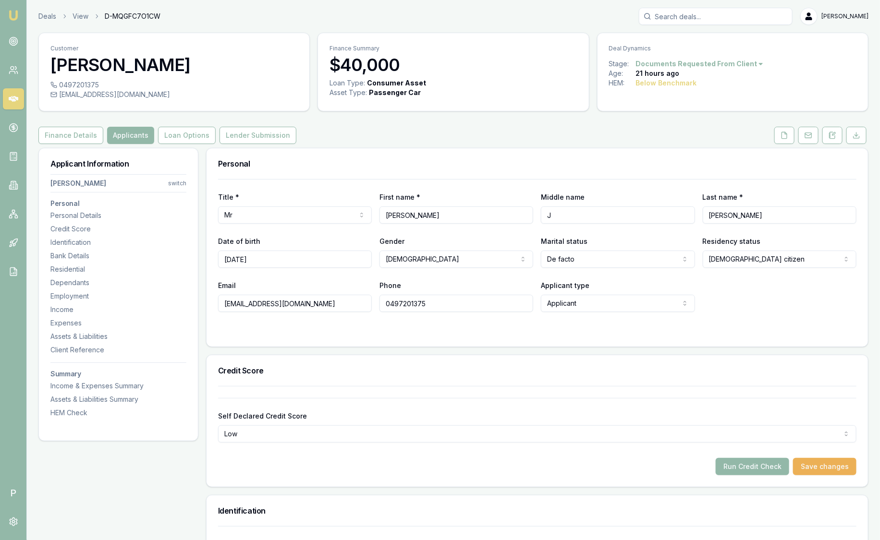
click at [610, 216] on input "J" at bounding box center [618, 215] width 154 height 17
click at [404, 169] on div "Personal" at bounding box center [538, 163] width 662 height 31
click at [784, 137] on icon at bounding box center [785, 136] width 8 height 8
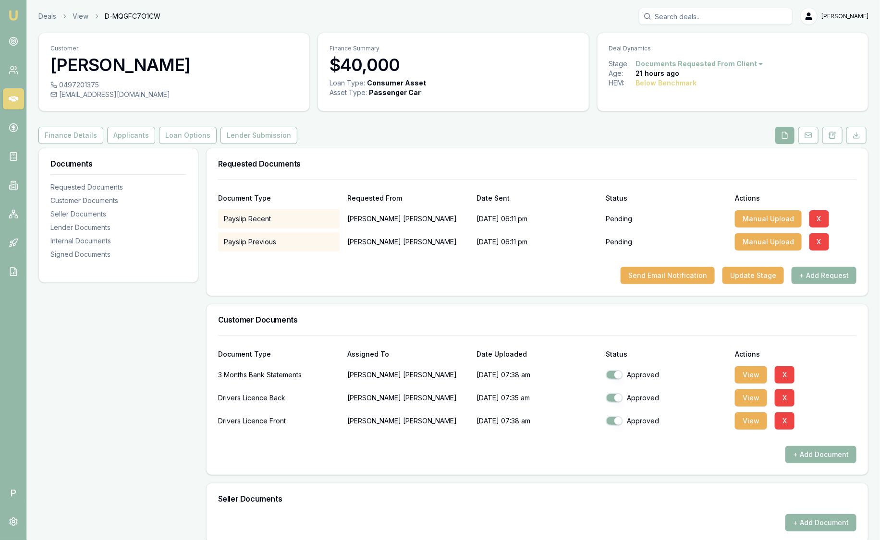
click at [14, 20] on img at bounding box center [14, 16] width 12 height 12
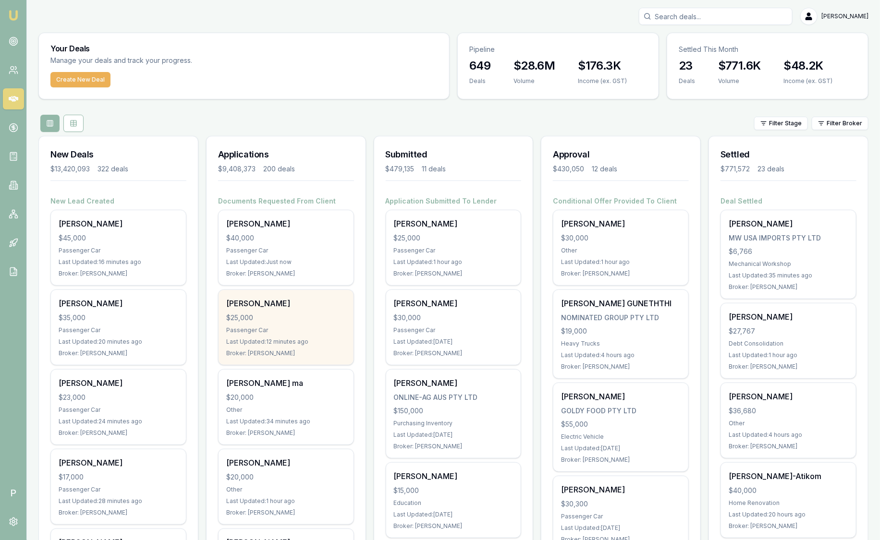
click at [288, 316] on div "$25,000" at bounding box center [286, 318] width 120 height 10
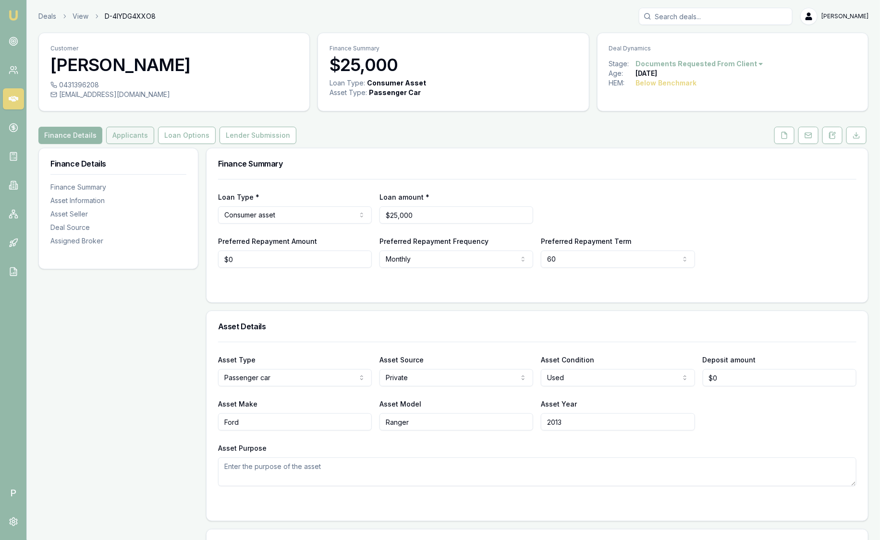
click at [125, 140] on button "Applicants" at bounding box center [130, 135] width 48 height 17
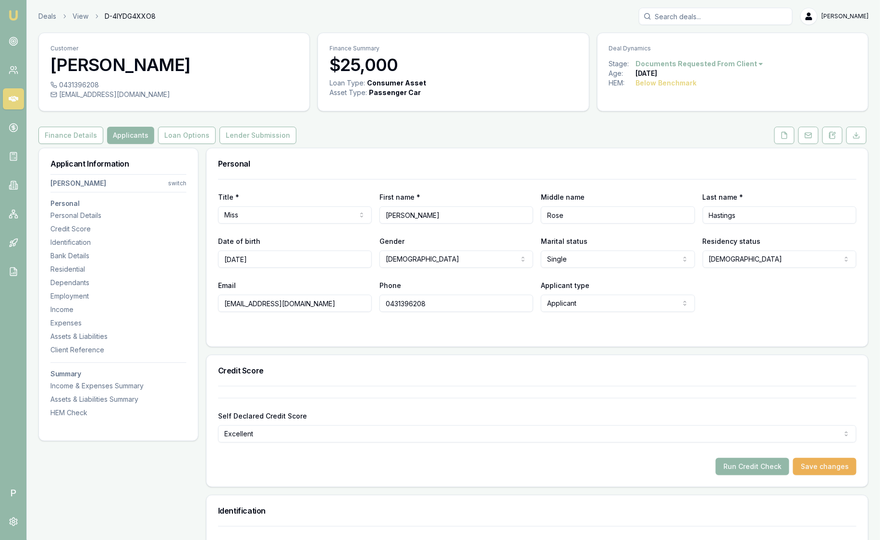
click at [22, 19] on nav "Emu Broker" at bounding box center [13, 145] width 26 height 290
click at [20, 18] on link "Emu Broker" at bounding box center [13, 15] width 15 height 15
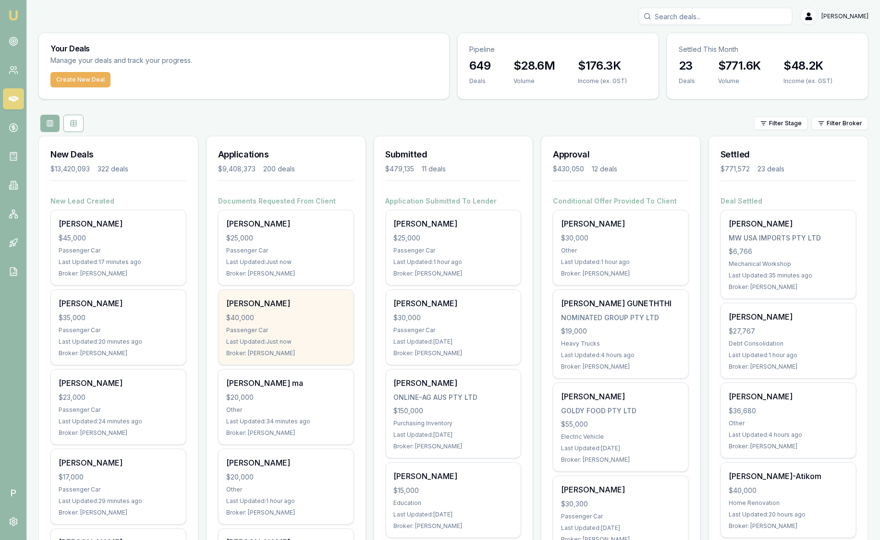
click at [322, 325] on div "Brendan Vaughan $40,000 Passenger Car Last Updated: Just now Broker: Baron Kett…" at bounding box center [286, 327] width 135 height 75
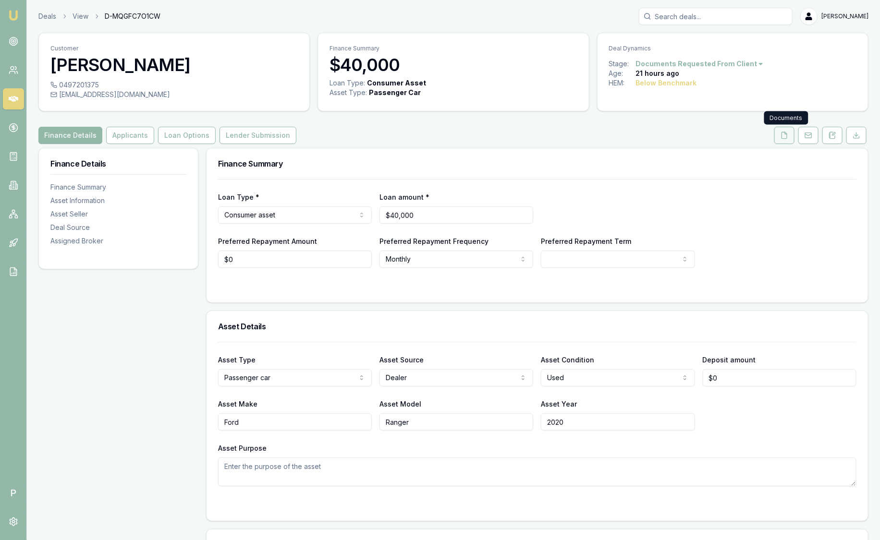
click at [790, 135] on button at bounding box center [784, 135] width 20 height 17
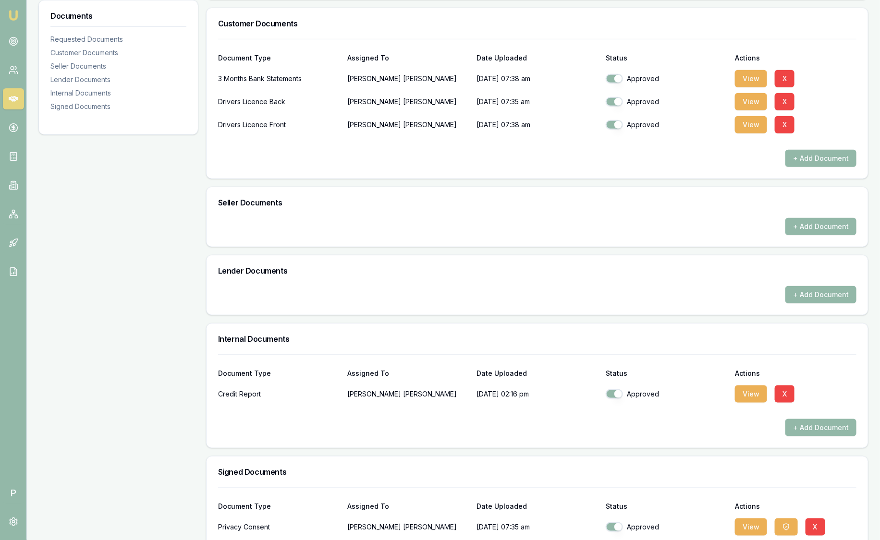
scroll to position [360, 0]
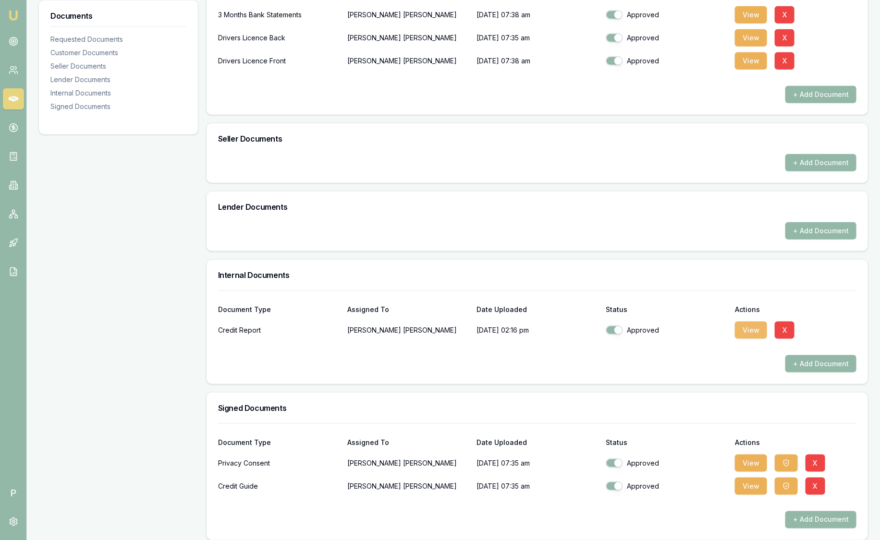
click at [747, 329] on button "View" at bounding box center [751, 330] width 32 height 17
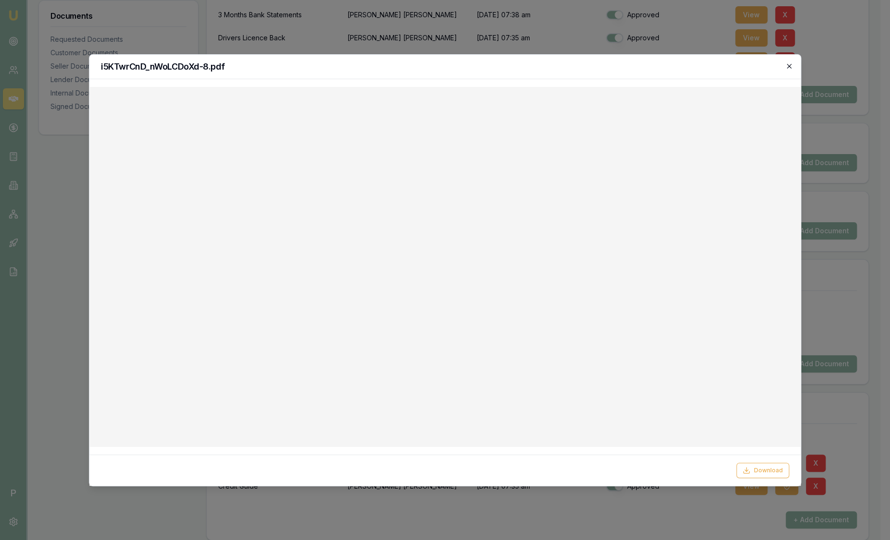
click at [786, 66] on icon "button" at bounding box center [789, 66] width 8 height 8
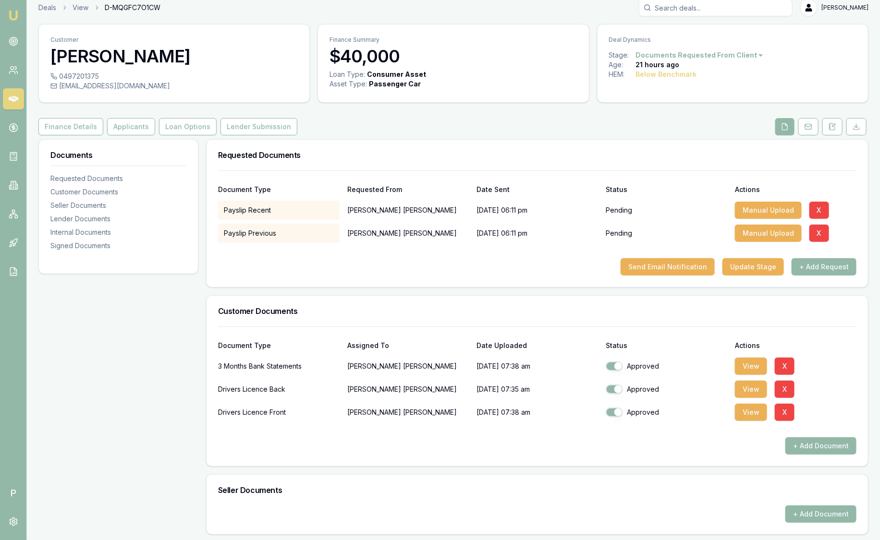
scroll to position [7, 0]
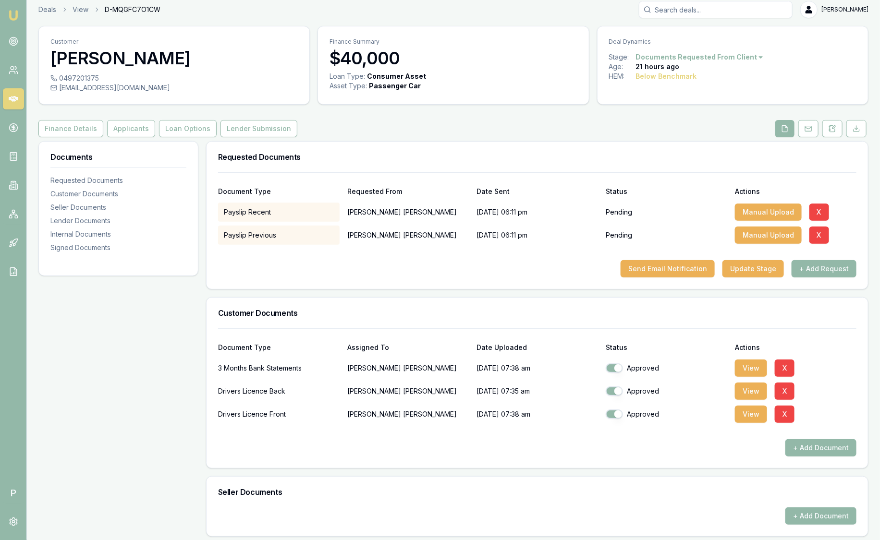
click at [13, 11] on img at bounding box center [14, 16] width 12 height 12
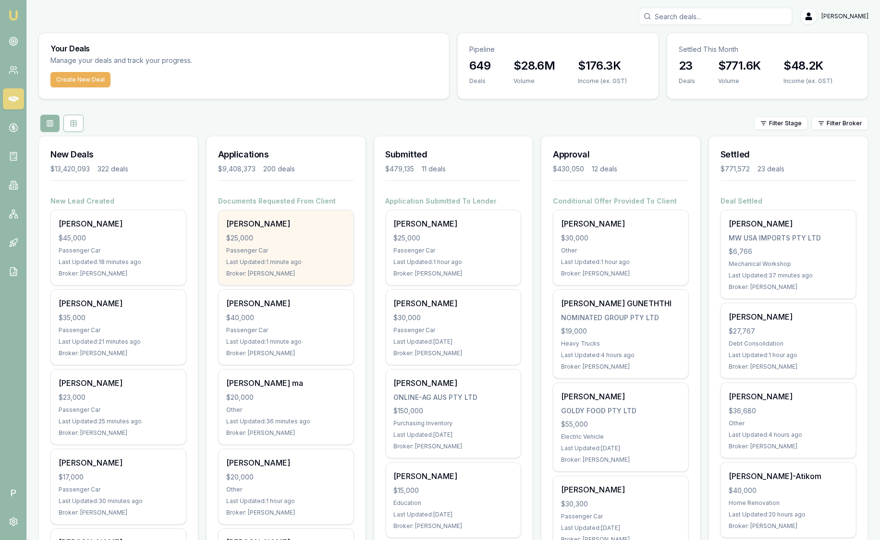
click at [352, 237] on div "[PERSON_NAME] $25,000 Passenger Car Last Updated: 1 minute ago Broker: [PERSON_…" at bounding box center [286, 247] width 135 height 75
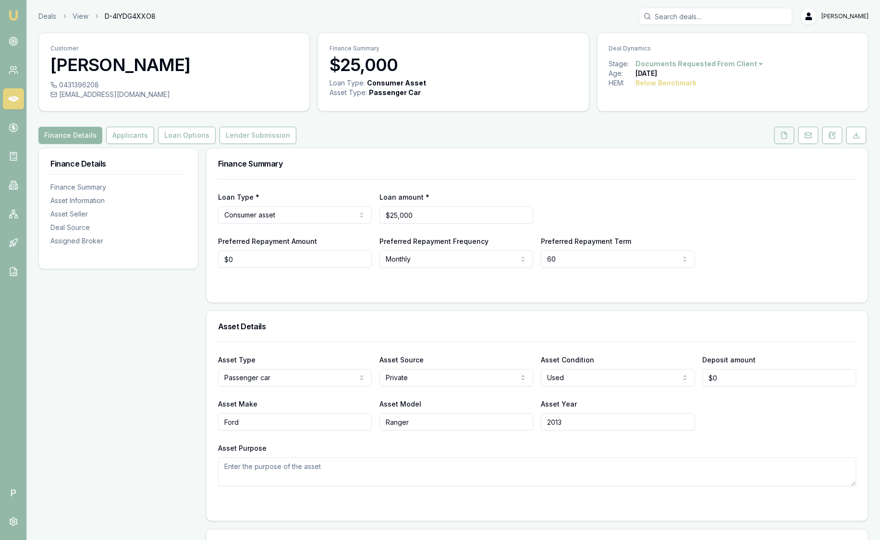
click at [779, 129] on button at bounding box center [784, 135] width 20 height 17
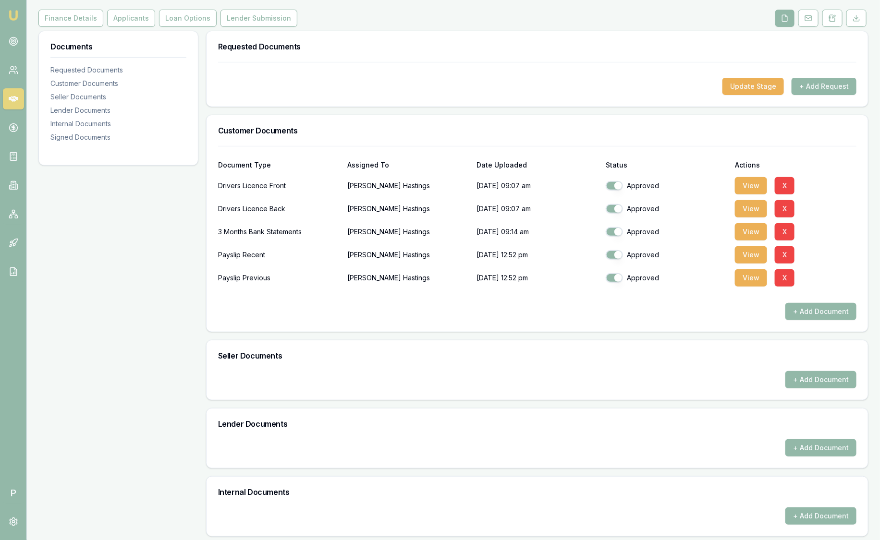
scroll to position [120, 0]
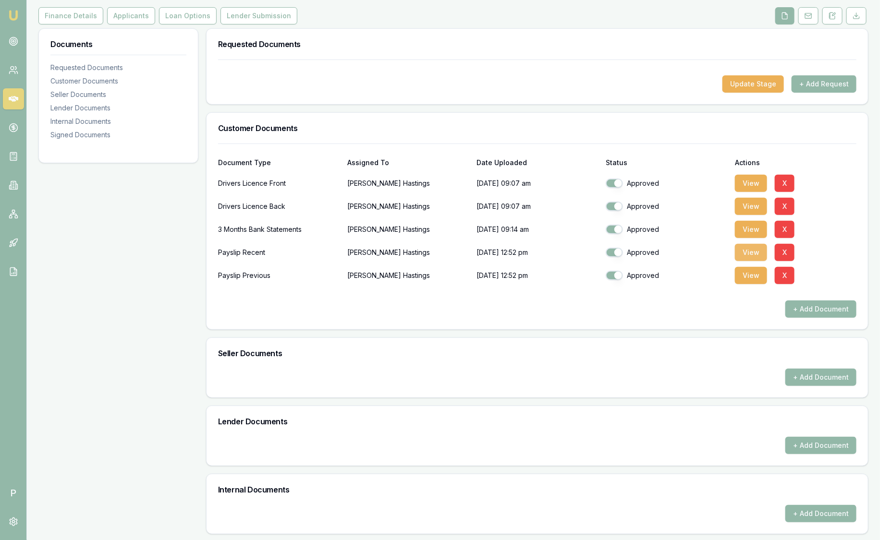
click at [755, 253] on button "View" at bounding box center [751, 252] width 32 height 17
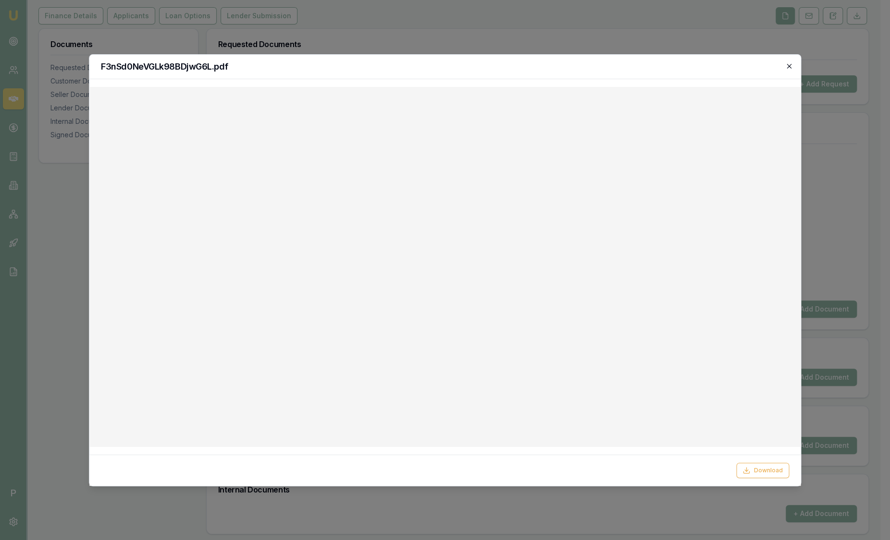
click at [792, 62] on icon "button" at bounding box center [789, 66] width 8 height 8
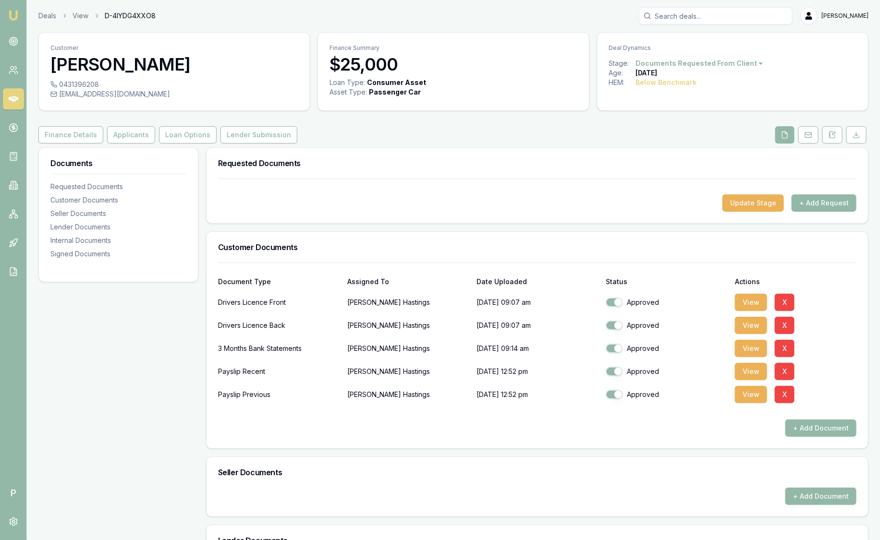
scroll to position [0, 0]
